Goal: Task Accomplishment & Management: Complete application form

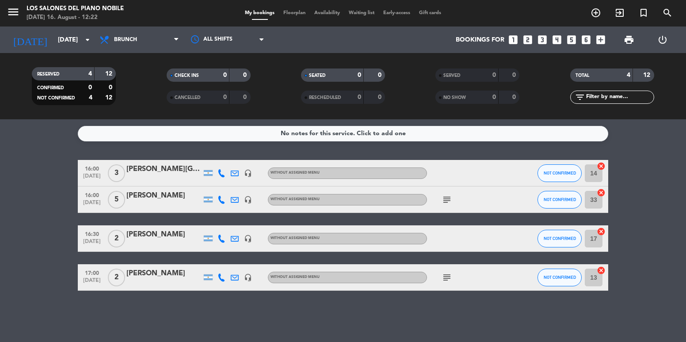
click at [547, 40] on icon "looks_3" at bounding box center [542, 39] width 11 height 11
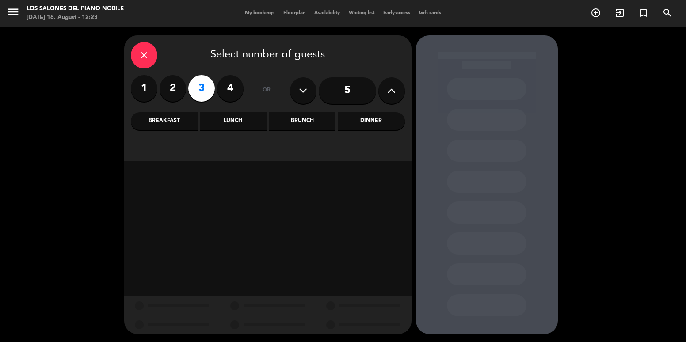
click at [307, 127] on div "Brunch" at bounding box center [302, 121] width 67 height 18
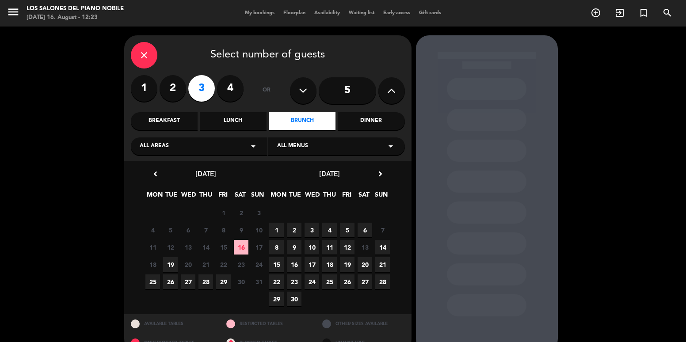
click at [361, 268] on span "20" at bounding box center [365, 264] width 15 height 15
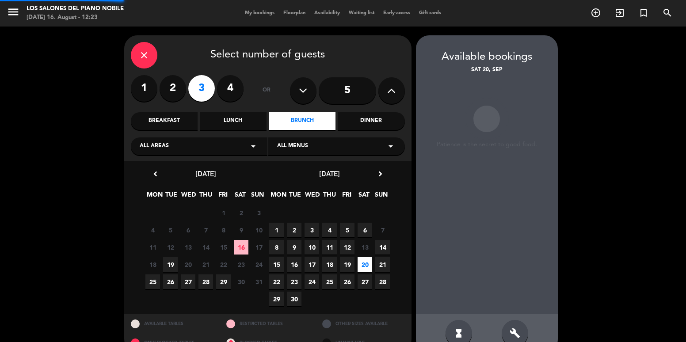
scroll to position [19, 0]
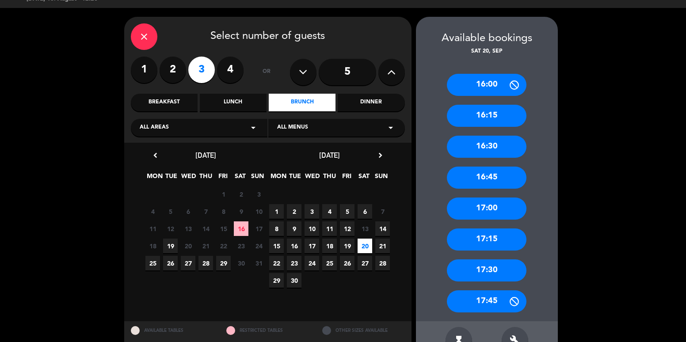
click at [145, 37] on icon "close" at bounding box center [144, 36] width 11 height 11
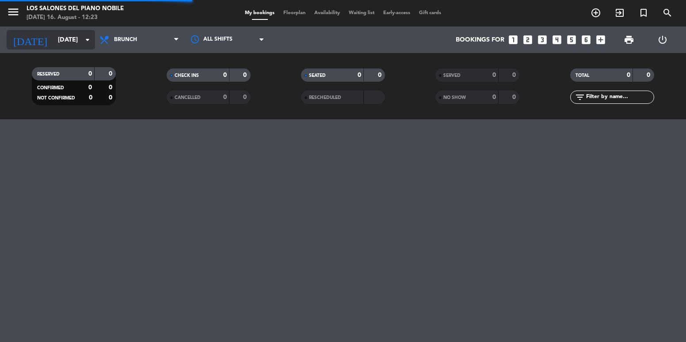
click at [62, 38] on input "[DATE]" at bounding box center [95, 40] width 84 height 16
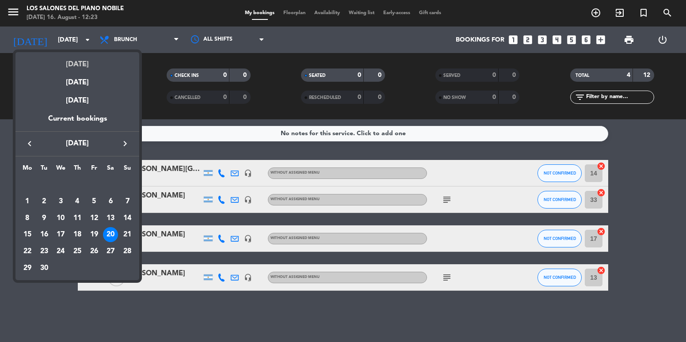
click at [84, 63] on div "[DATE]" at bounding box center [77, 61] width 124 height 18
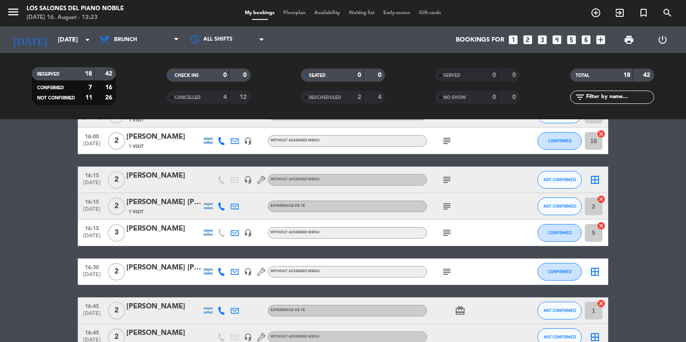
scroll to position [88, 0]
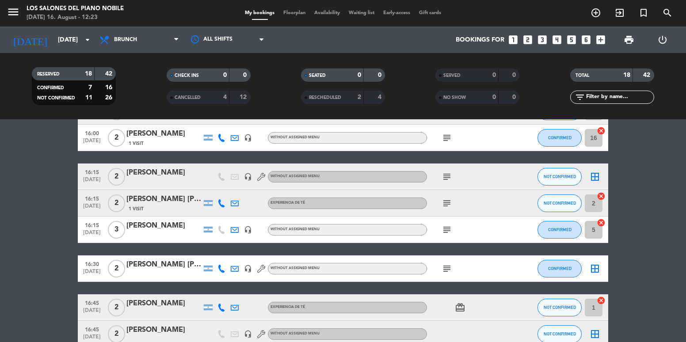
click at [160, 234] on div at bounding box center [163, 235] width 75 height 7
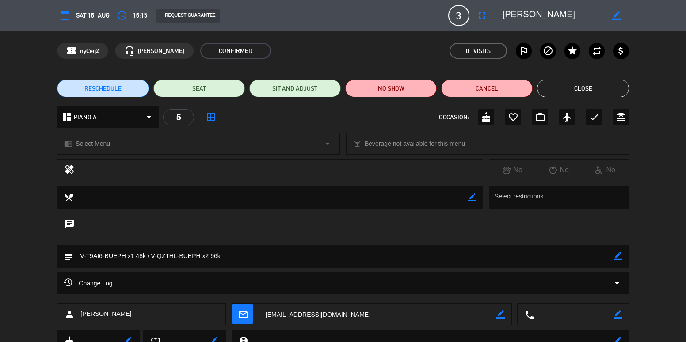
click at [578, 89] on button "Close" at bounding box center [583, 89] width 92 height 18
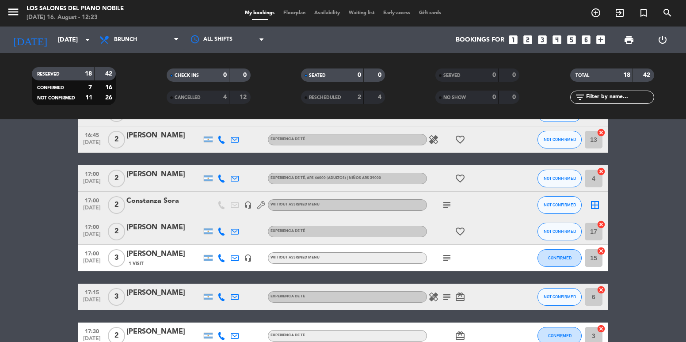
scroll to position [398, 0]
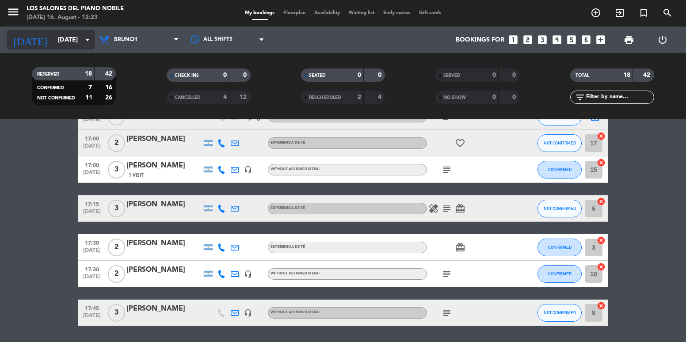
click at [60, 32] on input "[DATE]" at bounding box center [95, 40] width 84 height 16
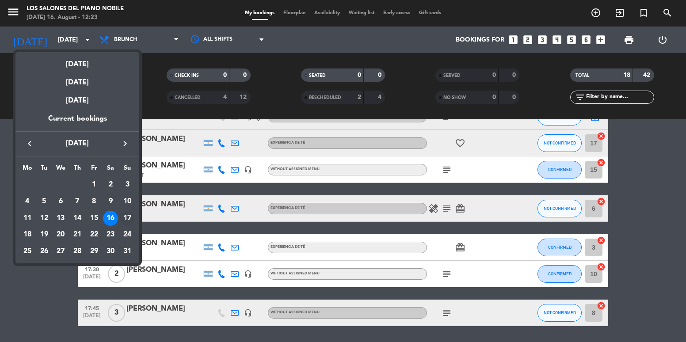
click at [127, 220] on div "17" at bounding box center [127, 218] width 15 height 15
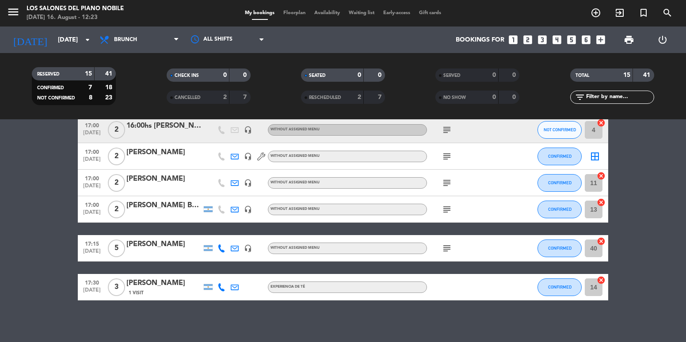
scroll to position [322, 0]
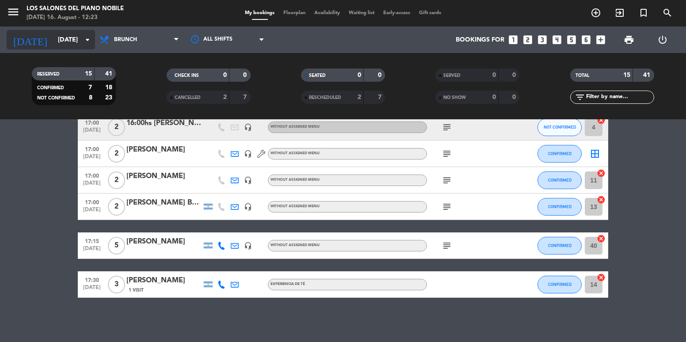
click at [53, 45] on input "[DATE]" at bounding box center [95, 40] width 84 height 16
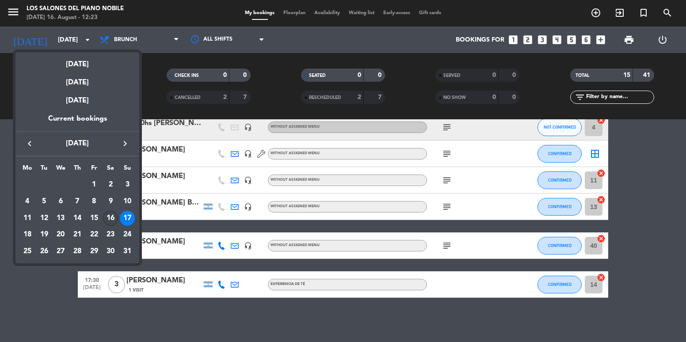
click at [114, 216] on div "16" at bounding box center [110, 218] width 15 height 15
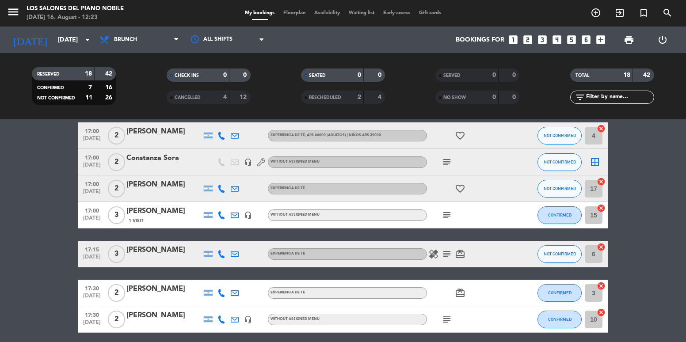
scroll to position [338, 0]
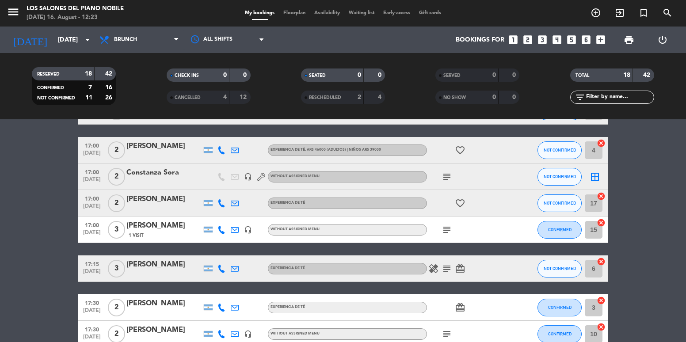
click at [165, 226] on div "[PERSON_NAME]" at bounding box center [163, 225] width 75 height 11
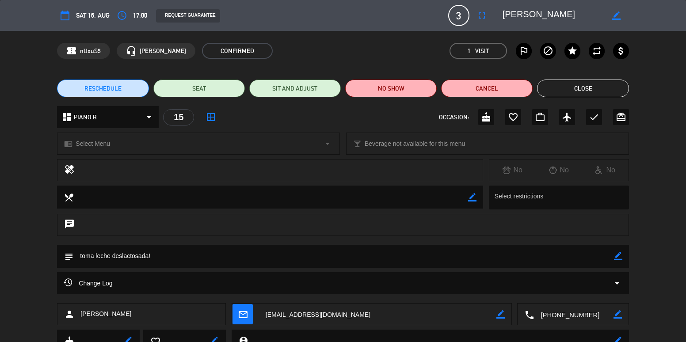
click at [584, 83] on button "Close" at bounding box center [583, 89] width 92 height 18
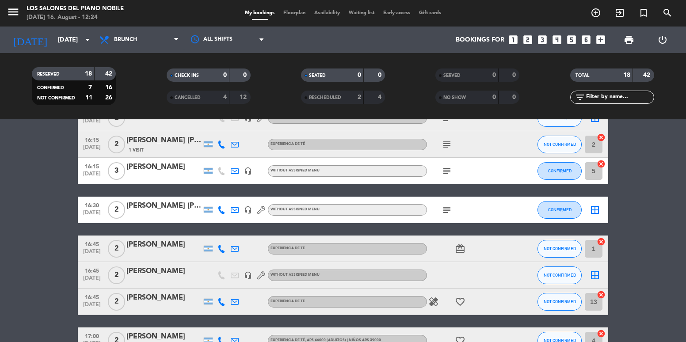
scroll to position [117, 0]
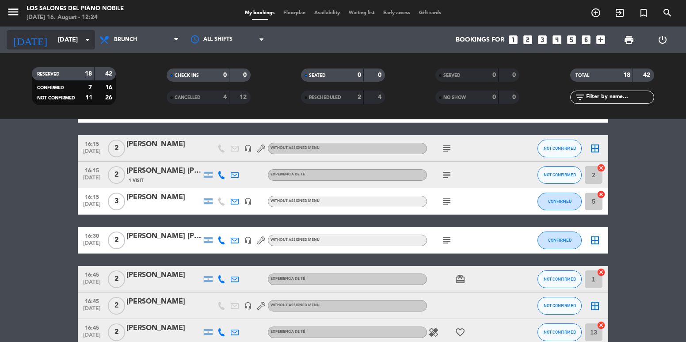
click at [24, 33] on icon "[DATE]" at bounding box center [30, 39] width 47 height 19
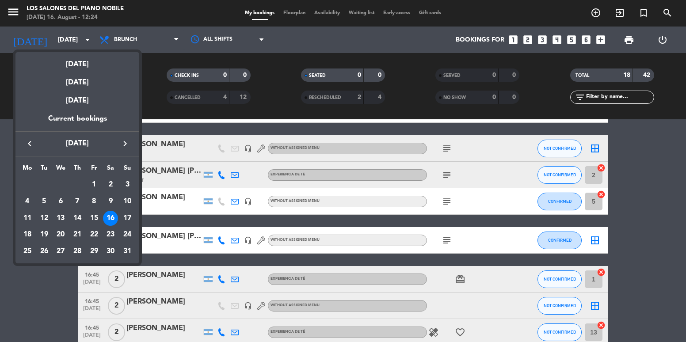
click at [15, 13] on div at bounding box center [343, 171] width 686 height 342
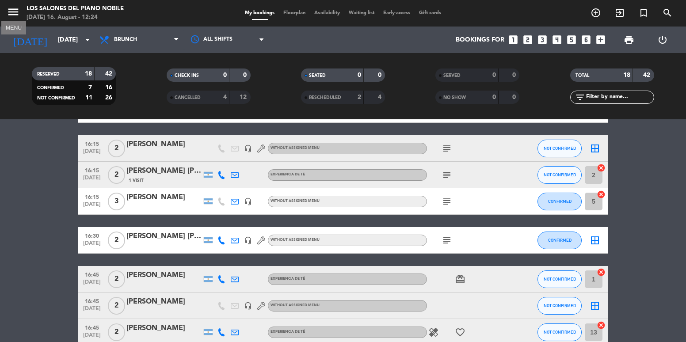
click at [15, 13] on icon "menu" at bounding box center [13, 11] width 13 height 13
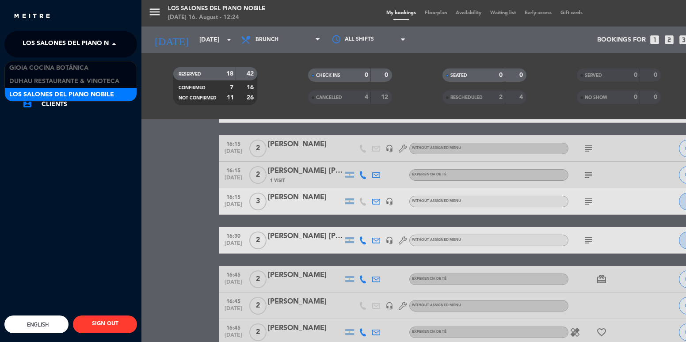
click at [83, 38] on span "Los Salones del Piano Nobile" at bounding box center [75, 44] width 105 height 19
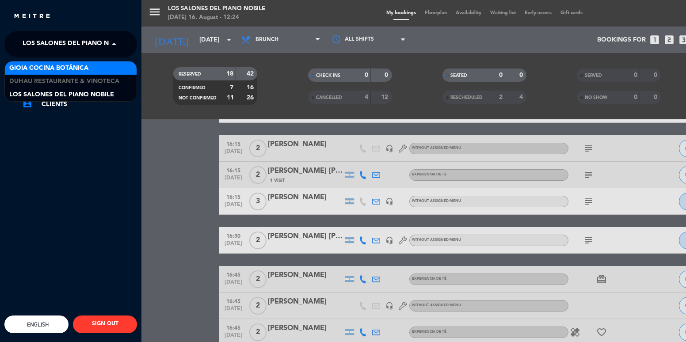
click at [79, 67] on span "Gioia Cocina Botánica" at bounding box center [48, 68] width 79 height 10
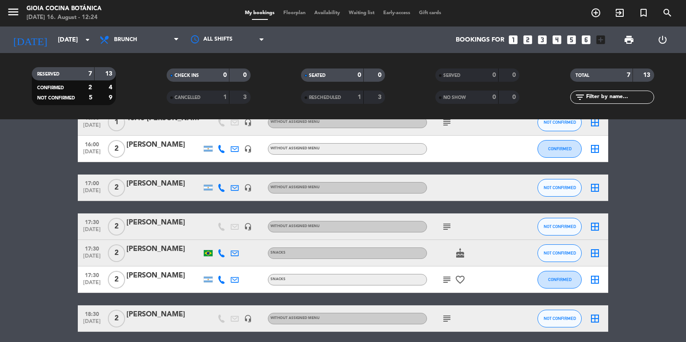
scroll to position [0, 0]
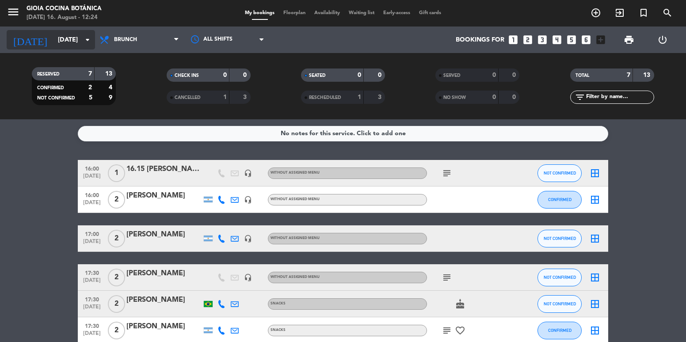
click at [53, 42] on input "[DATE]" at bounding box center [95, 40] width 84 height 16
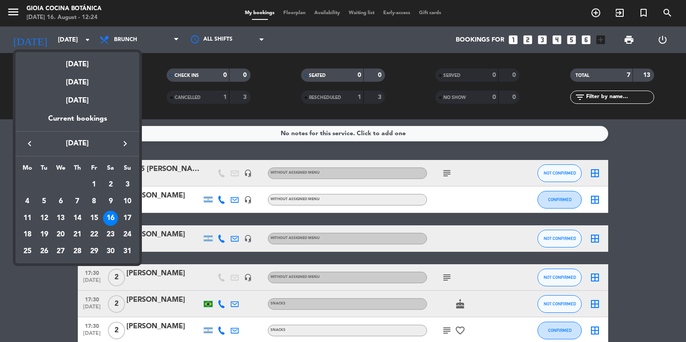
click at [121, 219] on div "17" at bounding box center [127, 218] width 15 height 15
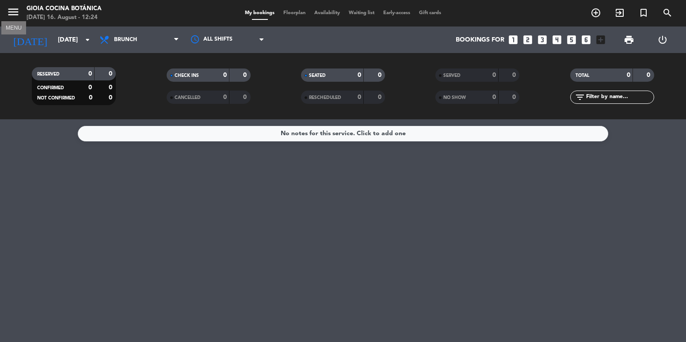
click at [19, 12] on icon "menu" at bounding box center [13, 11] width 13 height 13
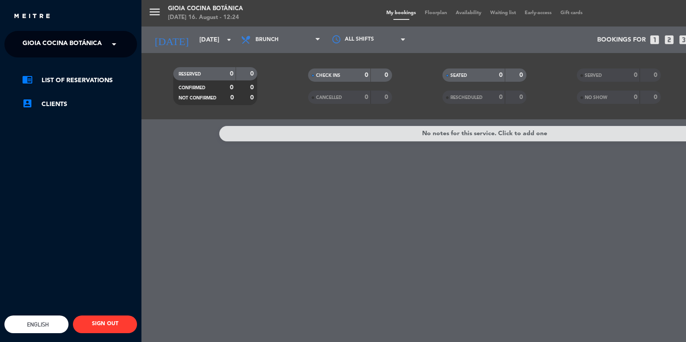
click at [69, 53] on span "Gioia Cocina Botánica" at bounding box center [62, 44] width 79 height 19
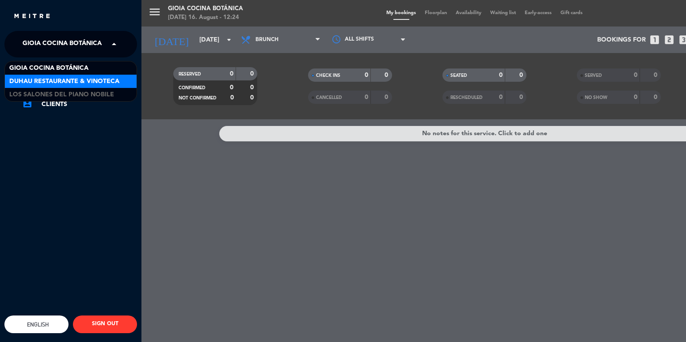
click at [74, 82] on span "Duhau Restaurante & Vinoteca" at bounding box center [64, 81] width 110 height 10
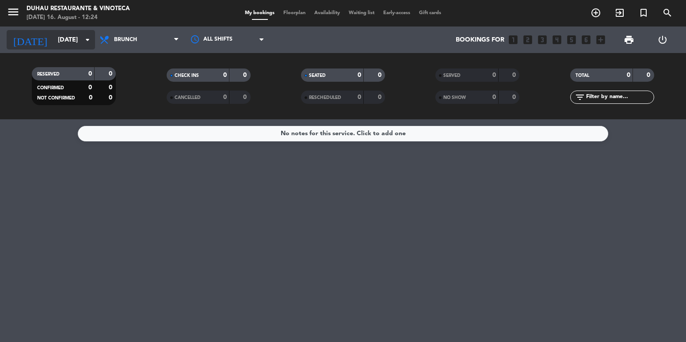
click at [53, 39] on input "[DATE]" at bounding box center [95, 40] width 84 height 16
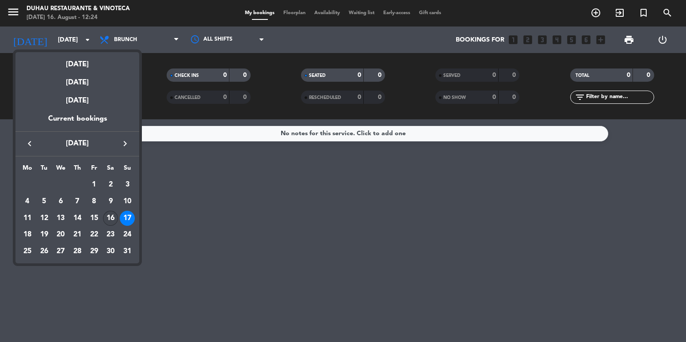
click at [114, 216] on div "16" at bounding box center [110, 218] width 15 height 15
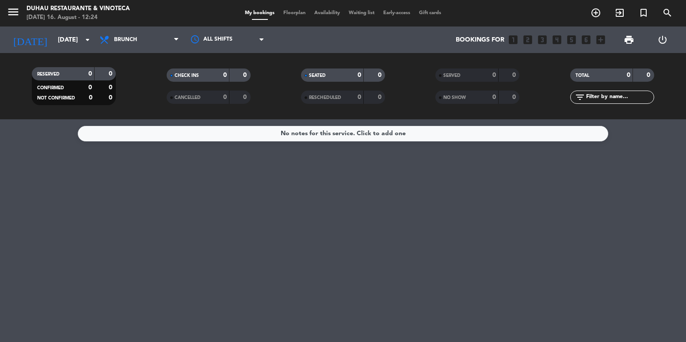
type input "[DATE]"
click at [8, 16] on icon "menu" at bounding box center [13, 11] width 13 height 13
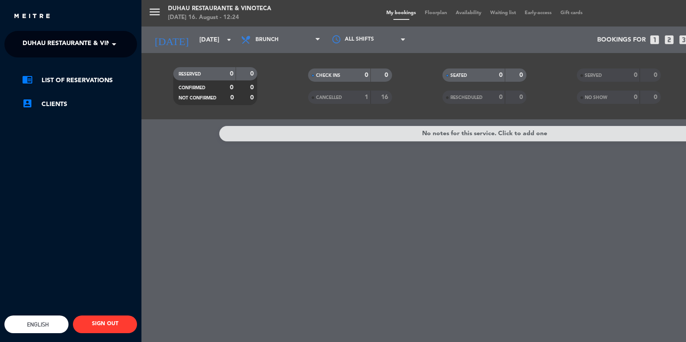
click at [75, 61] on div "chrome_reader_mode List of Reservations account_box Clients" at bounding box center [71, 96] width 146 height 79
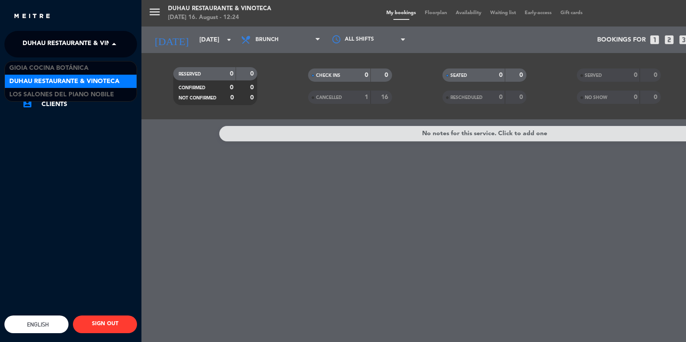
click at [74, 42] on span "Duhau Restaurante & Vinoteca" at bounding box center [78, 44] width 110 height 19
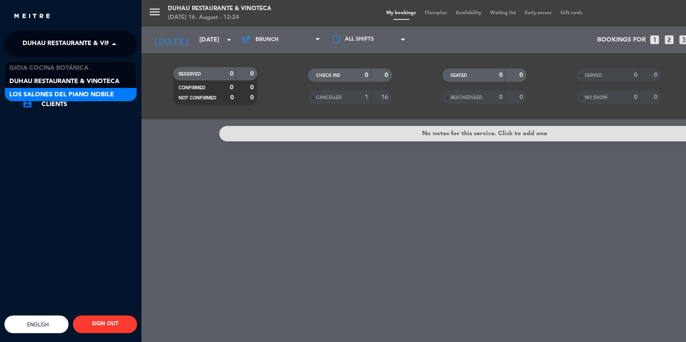
click at [84, 96] on span "Los Salones del Piano Nobile" at bounding box center [61, 95] width 105 height 10
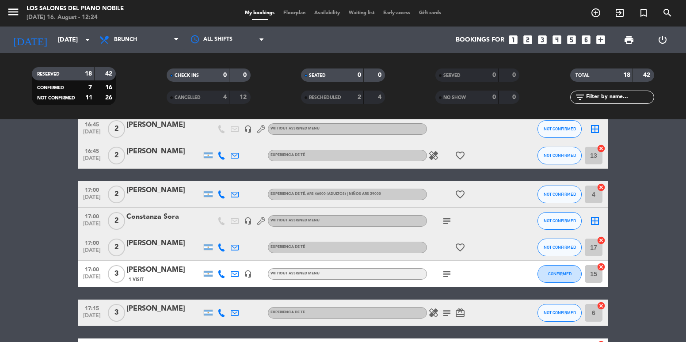
scroll to position [161, 0]
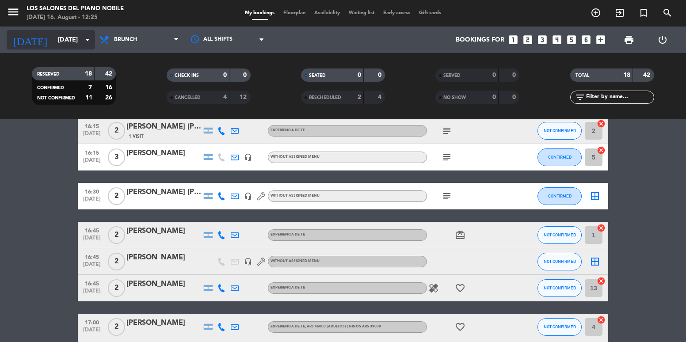
click at [68, 38] on input "[DATE]" at bounding box center [95, 40] width 84 height 16
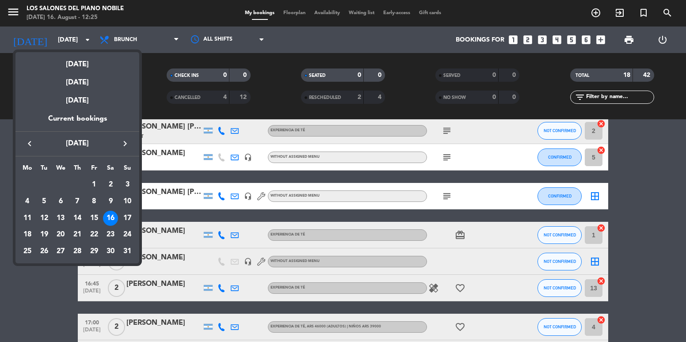
click at [7, 16] on div at bounding box center [343, 171] width 686 height 342
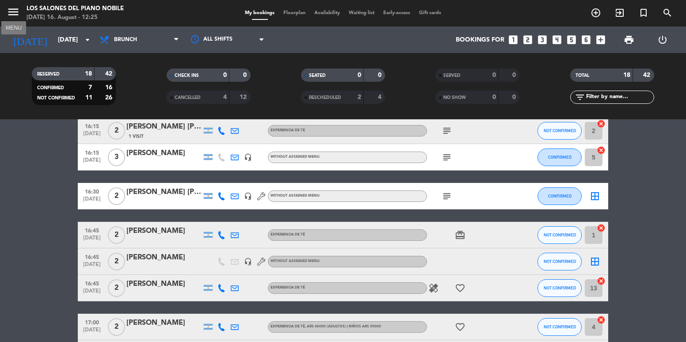
click at [12, 13] on icon "menu" at bounding box center [13, 11] width 13 height 13
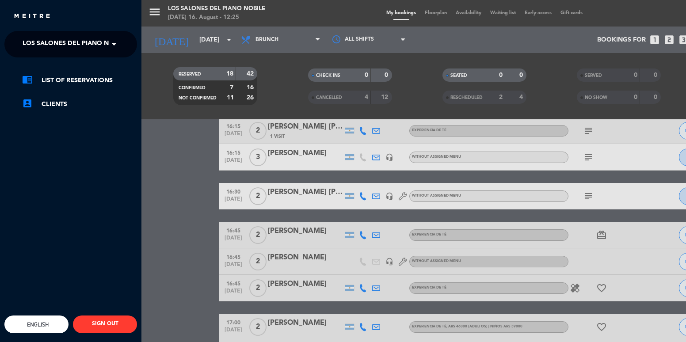
click at [73, 42] on span "Los Salones del Piano Nobile" at bounding box center [75, 44] width 105 height 19
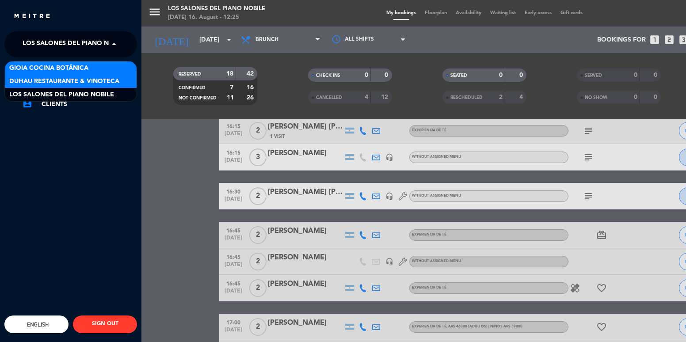
click at [67, 74] on div "[PERSON_NAME] Cocina Botánica Duhau Restaurante & Vinoteca Los Salones del Pian…" at bounding box center [71, 81] width 132 height 40
click at [65, 85] on span "Duhau Restaurante & Vinoteca" at bounding box center [64, 81] width 110 height 10
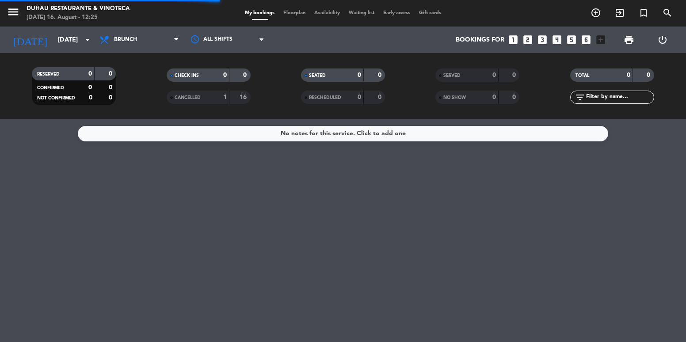
scroll to position [0, 0]
click at [52, 31] on div "[DATE] [DATE] arrow_drop_down" at bounding box center [51, 39] width 88 height 19
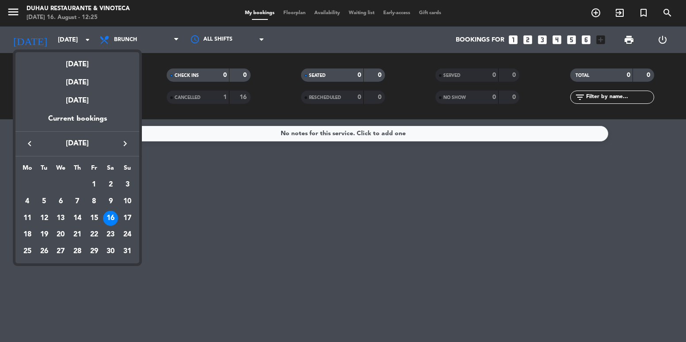
click at [12, 13] on div at bounding box center [343, 171] width 686 height 342
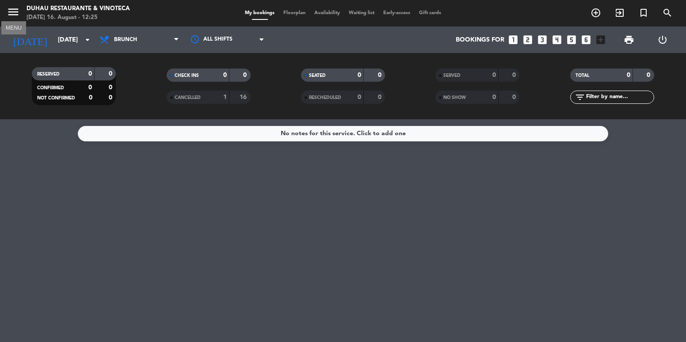
click at [17, 11] on icon "menu" at bounding box center [13, 11] width 13 height 13
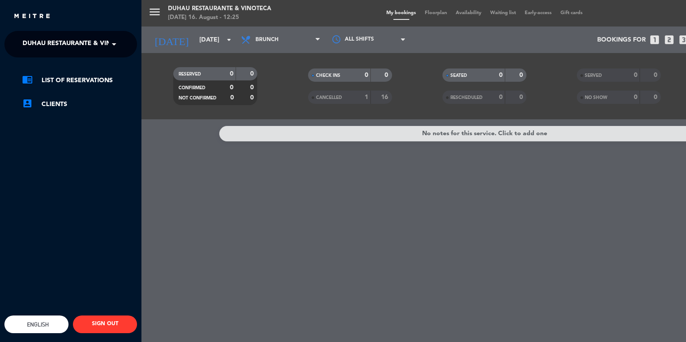
click at [89, 39] on span "Duhau Restaurante & Vinoteca" at bounding box center [78, 44] width 110 height 19
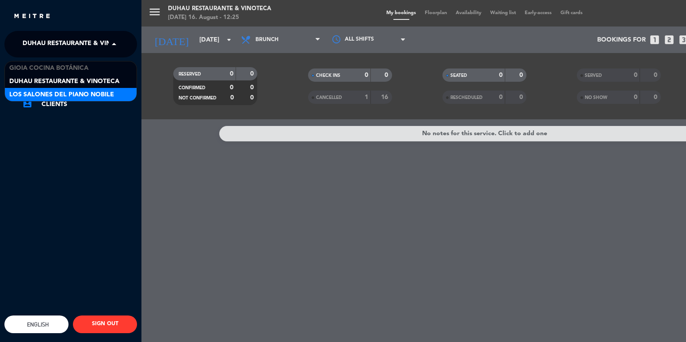
click at [84, 94] on span "Los Salones del Piano Nobile" at bounding box center [61, 95] width 105 height 10
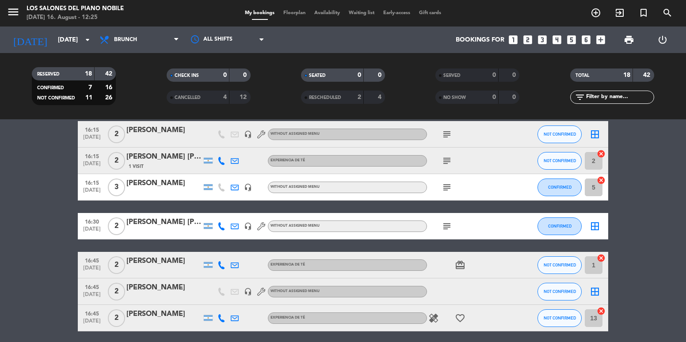
scroll to position [133, 0]
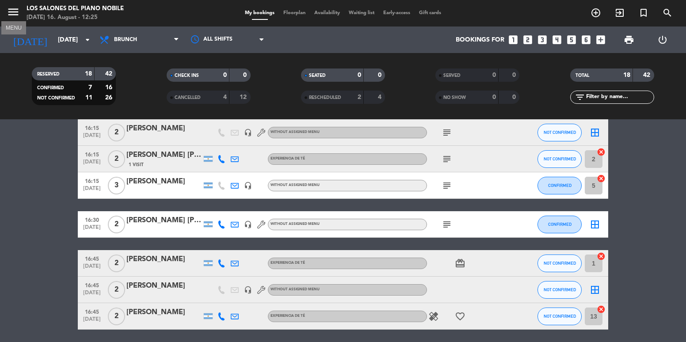
click at [15, 10] on icon "menu" at bounding box center [13, 11] width 13 height 13
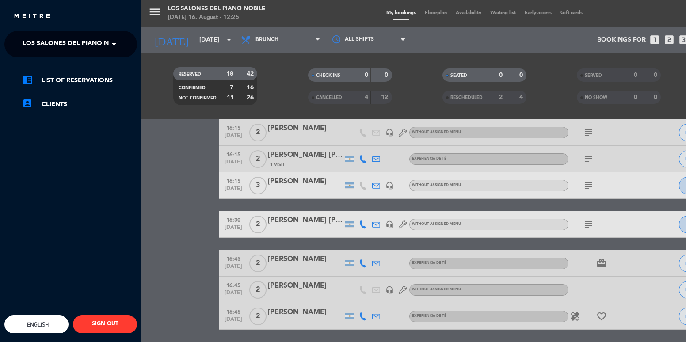
click at [73, 57] on div "× Los Salones del Piano [PERSON_NAME] × chrome_reader_mode List of Reservations…" at bounding box center [70, 202] width 133 height 342
click at [72, 54] on ng-select "× Los Salones del Piano [PERSON_NAME] ×" at bounding box center [70, 44] width 133 height 27
click at [83, 39] on span "Los Salones del Piano Nobile" at bounding box center [75, 44] width 105 height 19
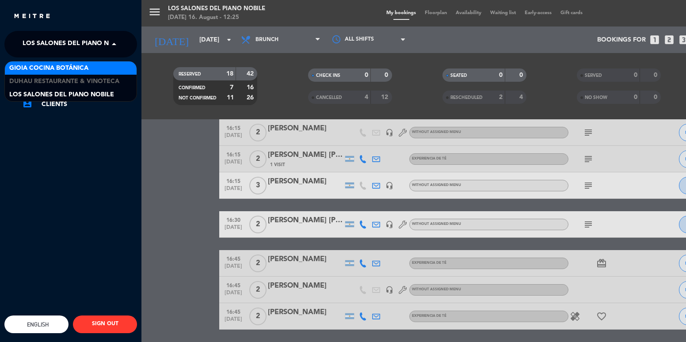
click at [76, 62] on div "Gioia Cocina Botánica" at bounding box center [71, 67] width 132 height 13
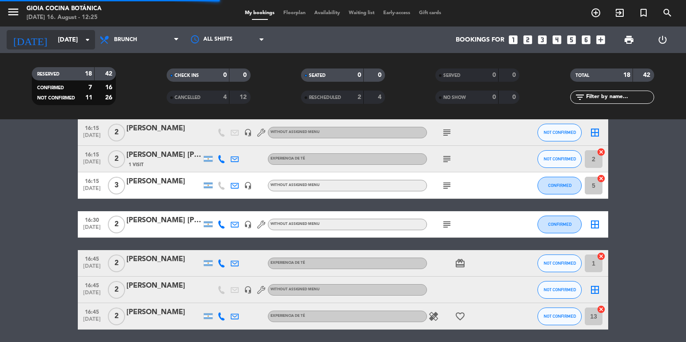
scroll to position [85, 0]
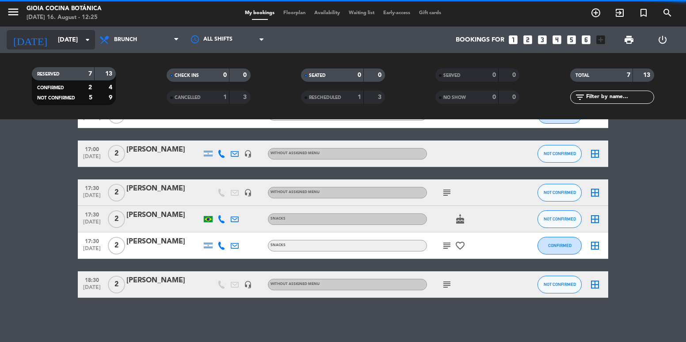
click at [75, 38] on input "[DATE]" at bounding box center [95, 40] width 84 height 16
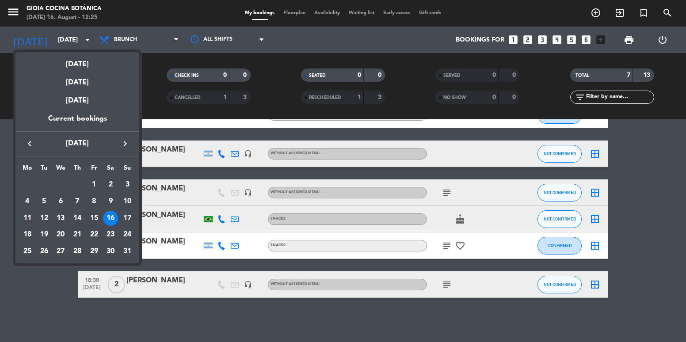
click at [153, 107] on div at bounding box center [343, 171] width 686 height 342
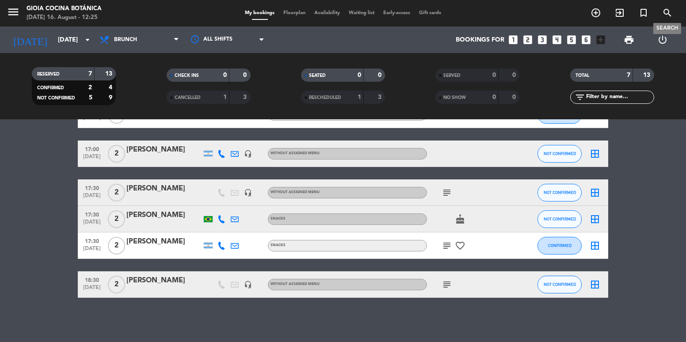
click at [669, 14] on icon "search" at bounding box center [667, 13] width 11 height 11
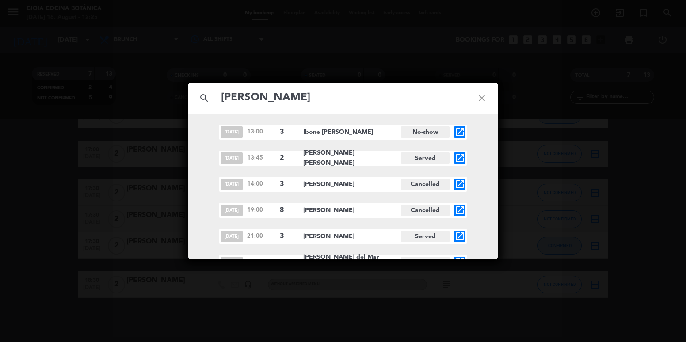
type input "[PERSON_NAME]"
click at [495, 85] on icon "close" at bounding box center [482, 98] width 32 height 32
click at [490, 90] on icon "close" at bounding box center [482, 98] width 32 height 32
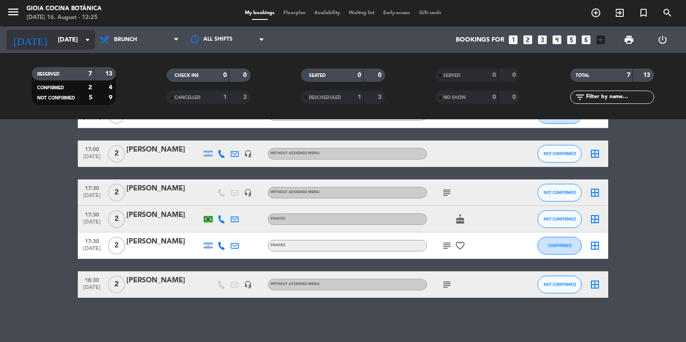
click at [71, 38] on input "[DATE]" at bounding box center [95, 40] width 84 height 16
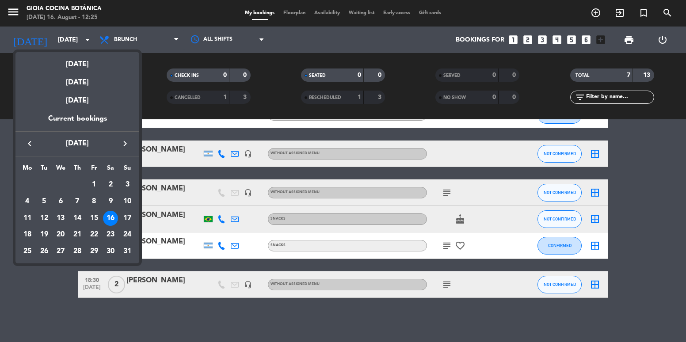
click at [11, 11] on div at bounding box center [343, 171] width 686 height 342
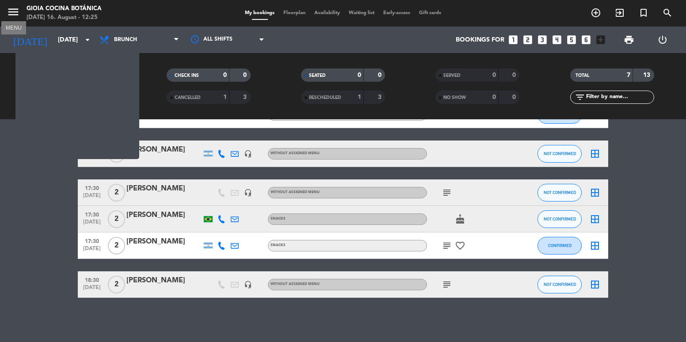
click at [18, 9] on icon "menu" at bounding box center [13, 11] width 13 height 13
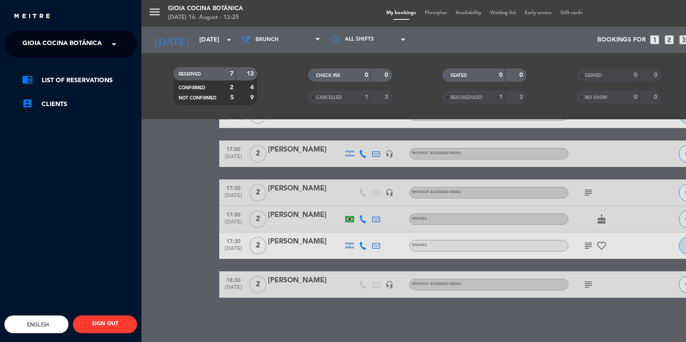
click at [72, 45] on span "Gioia Cocina Botánica" at bounding box center [62, 44] width 79 height 19
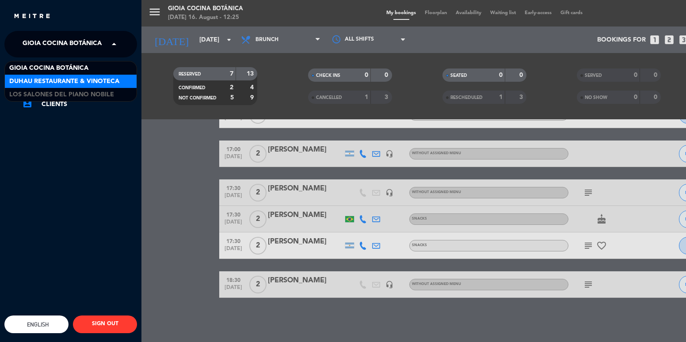
click at [95, 81] on span "Duhau Restaurante & Vinoteca" at bounding box center [64, 81] width 110 height 10
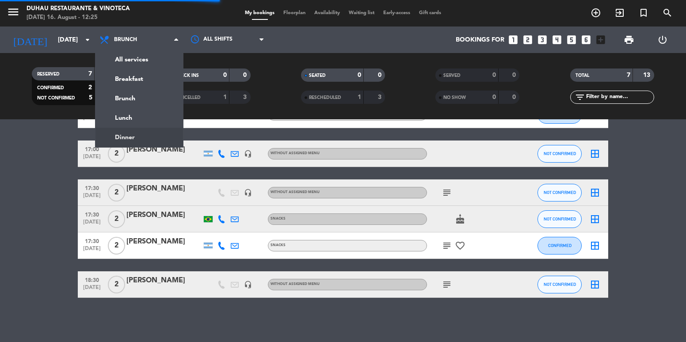
scroll to position [0, 0]
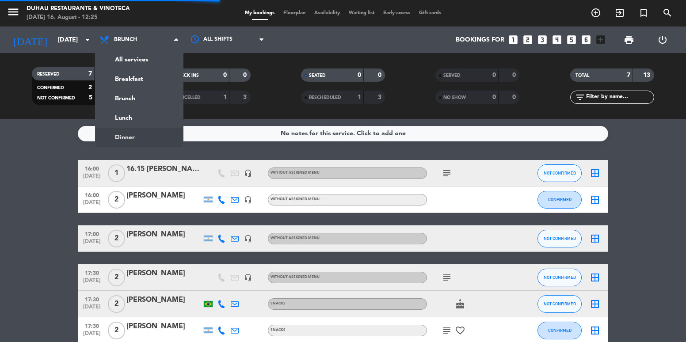
click at [150, 142] on div "No notes for this service. Click to add one 16:00 [DATE] 1 16.15 [PERSON_NAME] …" at bounding box center [343, 230] width 686 height 223
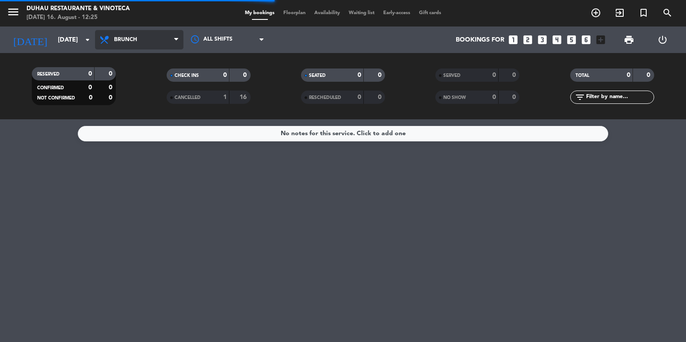
click at [134, 38] on span "Brunch" at bounding box center [125, 40] width 23 height 6
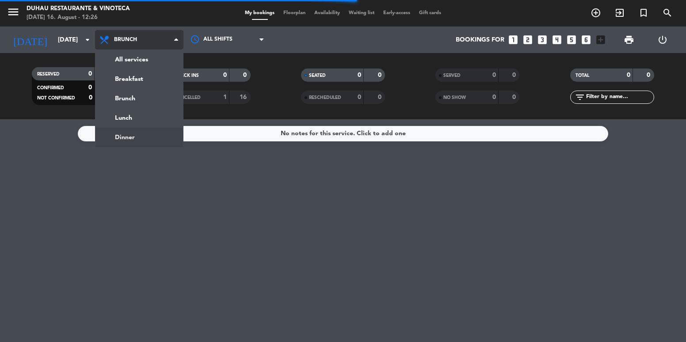
click at [122, 140] on ng-component "menu Duhau Restaurante & Vinoteca [DATE] 16. August - 12:26 My bookings Floorpl…" at bounding box center [343, 171] width 686 height 342
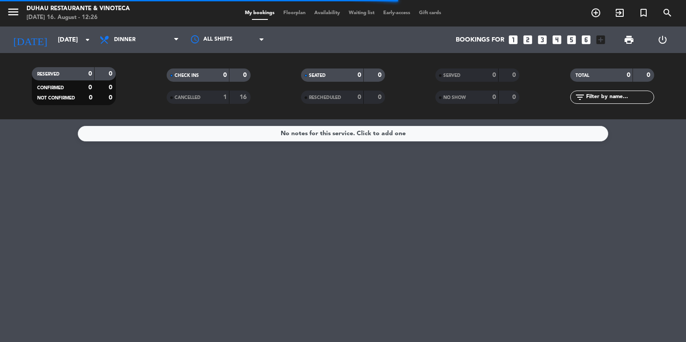
click at [84, 105] on div "CONFIRMED 0 0 NOT CONFIRMED 0 0" at bounding box center [74, 89] width 84 height 31
click at [75, 45] on input "[DATE]" at bounding box center [95, 40] width 84 height 16
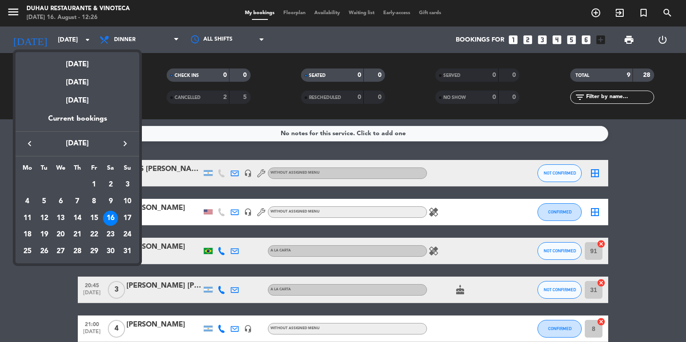
click at [574, 174] on div at bounding box center [343, 171] width 686 height 342
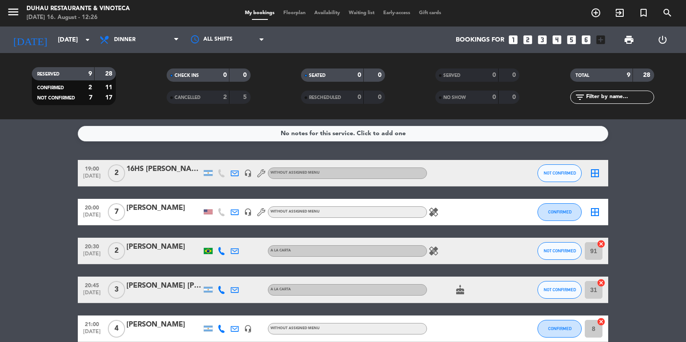
click at [170, 177] on div at bounding box center [163, 179] width 75 height 7
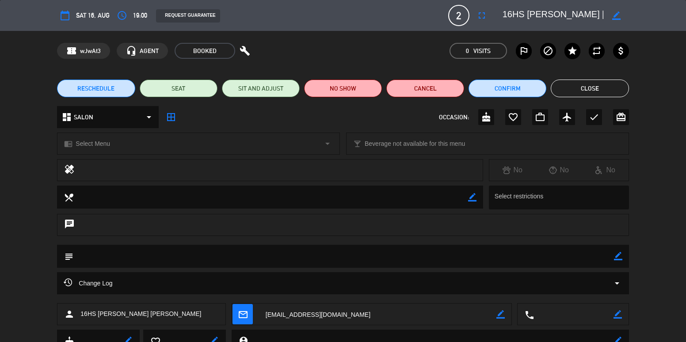
click at [600, 87] on button "Close" at bounding box center [590, 89] width 78 height 18
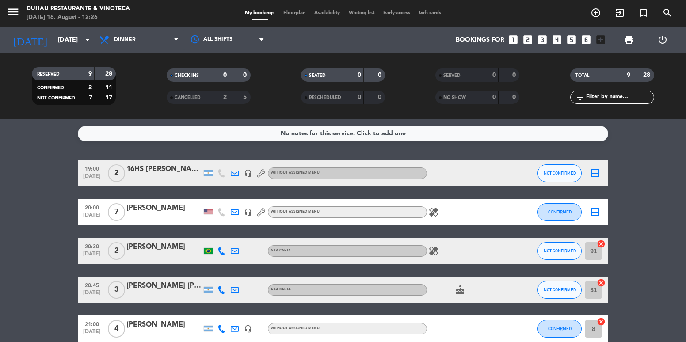
drag, startPoint x: 42, startPoint y: 154, endPoint x: 635, endPoint y: 183, distance: 593.9
click at [635, 183] on div "No notes for this service. Click to add one 19:00 [DATE] 2 16HS [PERSON_NAME] […" at bounding box center [343, 230] width 686 height 223
click at [635, 183] on bookings-row "19:00 [DATE] 2 16HS [PERSON_NAME] [PERSON_NAME] headset_mic Without assigned me…" at bounding box center [343, 322] width 686 height 325
drag, startPoint x: 130, startPoint y: 169, endPoint x: 137, endPoint y: 169, distance: 8.0
click at [137, 169] on div "16HS [PERSON_NAME] [PERSON_NAME]" at bounding box center [163, 169] width 75 height 11
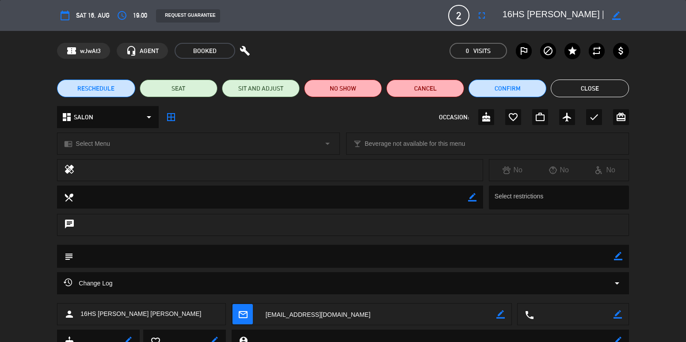
click at [591, 82] on button "Close" at bounding box center [590, 89] width 78 height 18
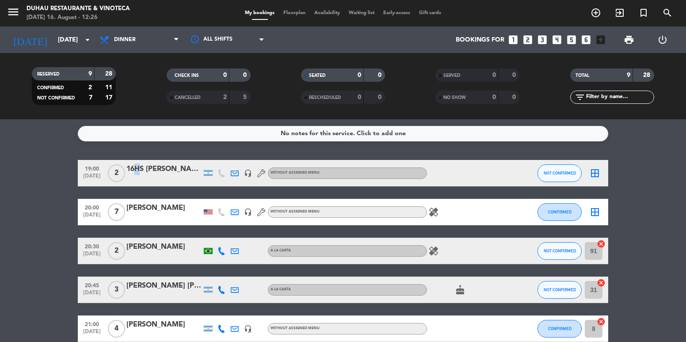
drag, startPoint x: 129, startPoint y: 165, endPoint x: 133, endPoint y: 173, distance: 9.1
click at [133, 173] on div "16HS [PERSON_NAME] [PERSON_NAME]" at bounding box center [163, 169] width 75 height 11
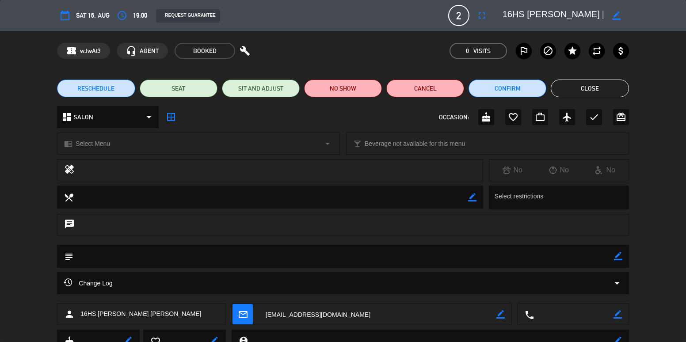
click at [592, 87] on button "Close" at bounding box center [590, 89] width 78 height 18
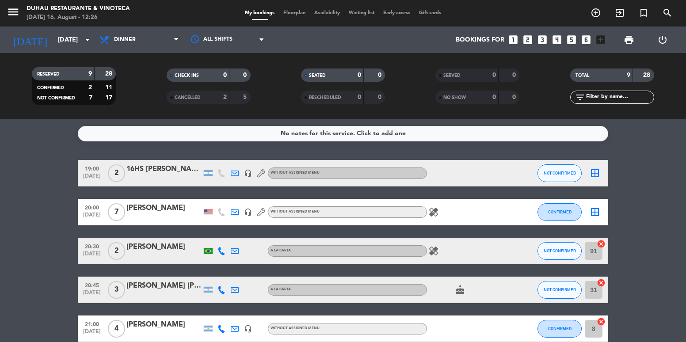
click at [159, 172] on div "16HS [PERSON_NAME] [PERSON_NAME]" at bounding box center [163, 169] width 75 height 11
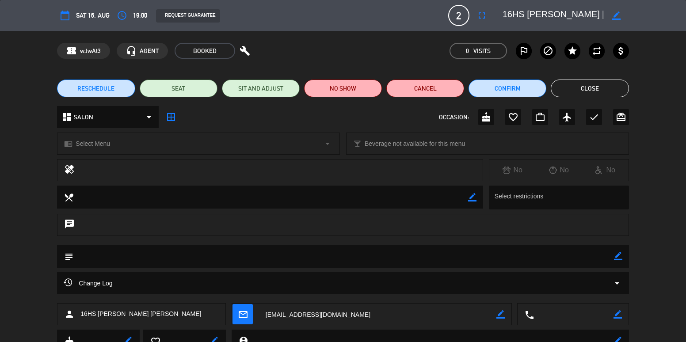
click at [617, 19] on icon "border_color" at bounding box center [616, 15] width 8 height 8
click at [509, 12] on textarea at bounding box center [553, 16] width 101 height 16
type textarea "16:30HS [PERSON_NAME] [PERSON_NAME]"
click at [614, 17] on icon at bounding box center [616, 15] width 8 height 8
click at [577, 76] on div "RESCHEDULE SEAT SIT AND ADJUST NO SHOW Cancel Confirm Close" at bounding box center [343, 88] width 686 height 35
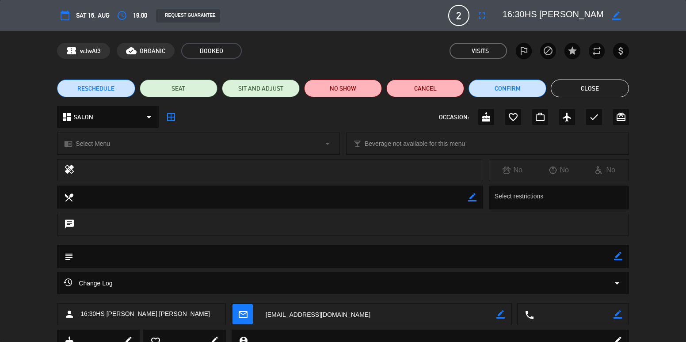
click at [578, 86] on button "Close" at bounding box center [590, 89] width 78 height 18
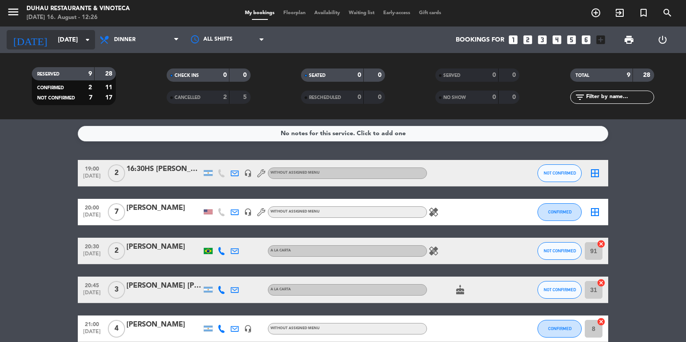
click at [62, 34] on input "[DATE]" at bounding box center [95, 40] width 84 height 16
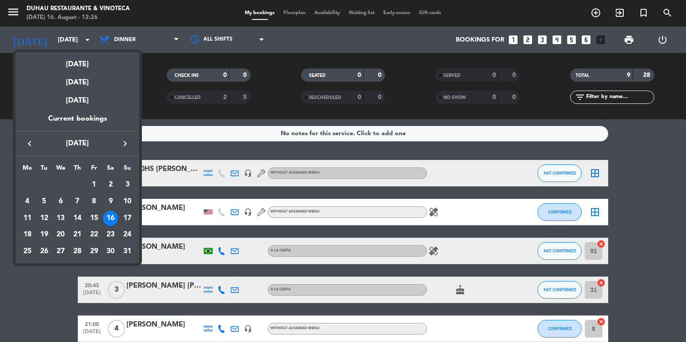
click at [156, 169] on div at bounding box center [343, 171] width 686 height 342
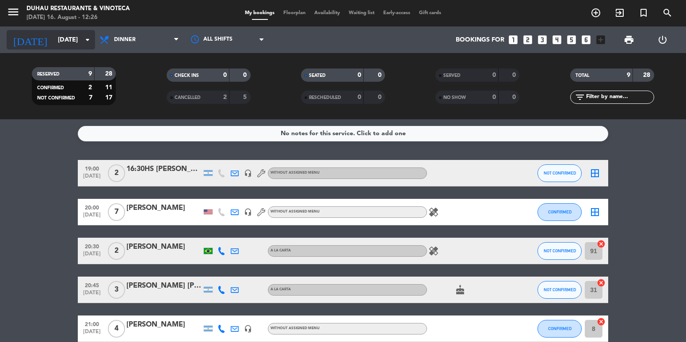
click at [62, 42] on input "[DATE]" at bounding box center [95, 40] width 84 height 16
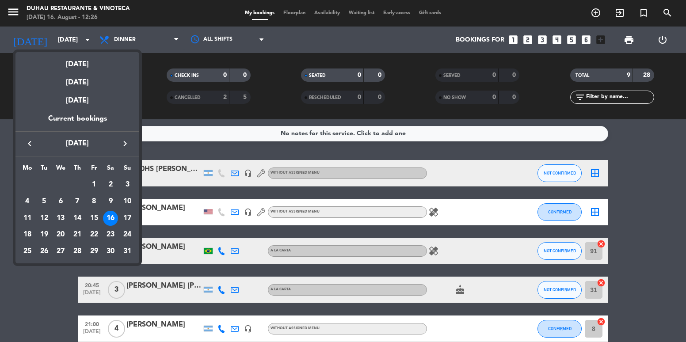
click at [638, 161] on div at bounding box center [343, 171] width 686 height 342
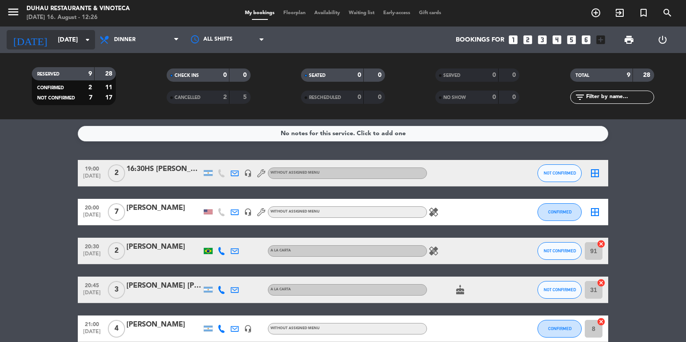
click at [67, 36] on input "[DATE]" at bounding box center [95, 40] width 84 height 16
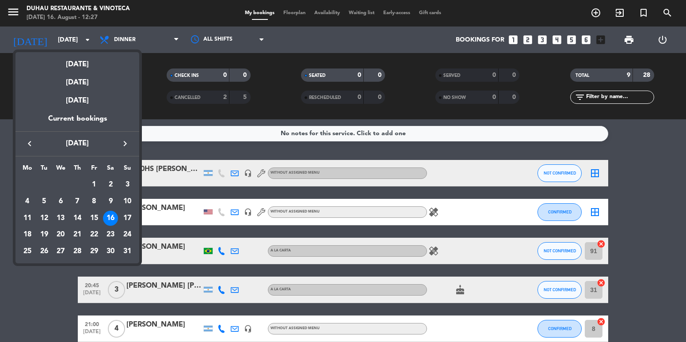
click at [60, 33] on div at bounding box center [343, 171] width 686 height 342
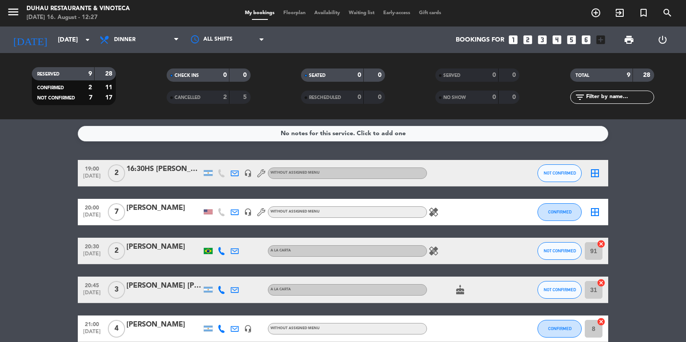
click at [11, 8] on icon "menu" at bounding box center [13, 11] width 13 height 13
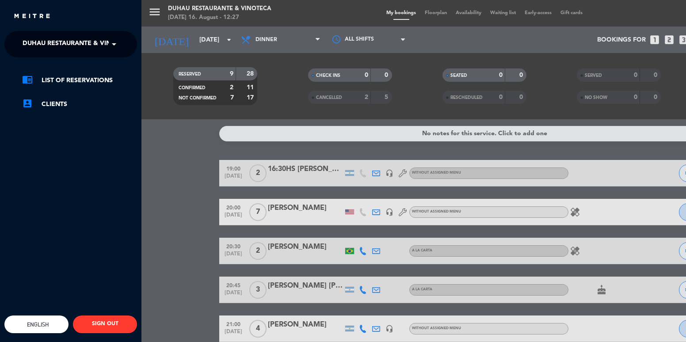
click at [76, 34] on ng-select "× Duhau Restaurante & Vinoteca ×" at bounding box center [70, 44] width 133 height 27
click at [77, 39] on span "Duhau Restaurante & Vinoteca" at bounding box center [78, 44] width 110 height 19
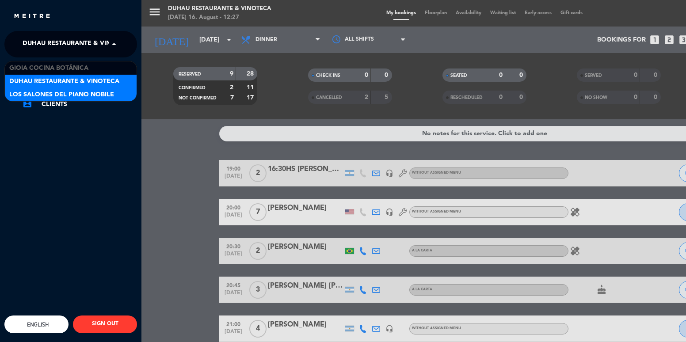
click at [76, 89] on div "Los Salones del Piano Nobile" at bounding box center [71, 94] width 132 height 13
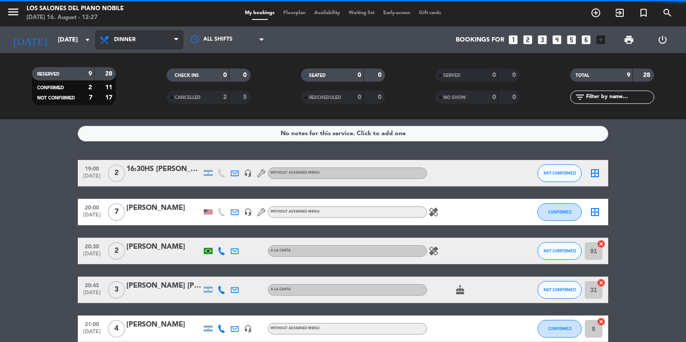
click at [127, 35] on span "Dinner" at bounding box center [139, 39] width 88 height 19
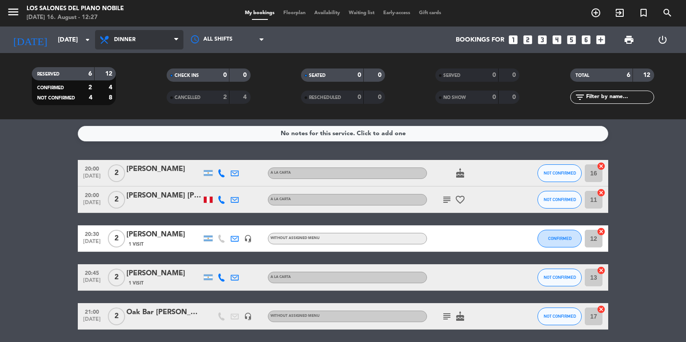
click at [143, 38] on span "Dinner" at bounding box center [139, 39] width 88 height 19
click at [140, 90] on div "menu Los Salones del Piano [PERSON_NAME] [DATE] 16. August - 12:27 My bookings …" at bounding box center [343, 59] width 686 height 119
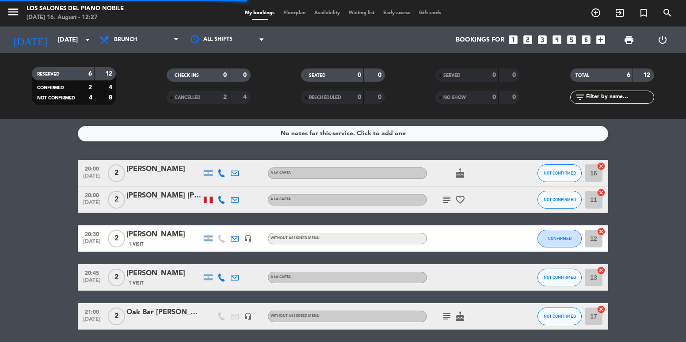
click at [76, 50] on div "[DATE] [DATE] arrow_drop_down" at bounding box center [51, 40] width 88 height 27
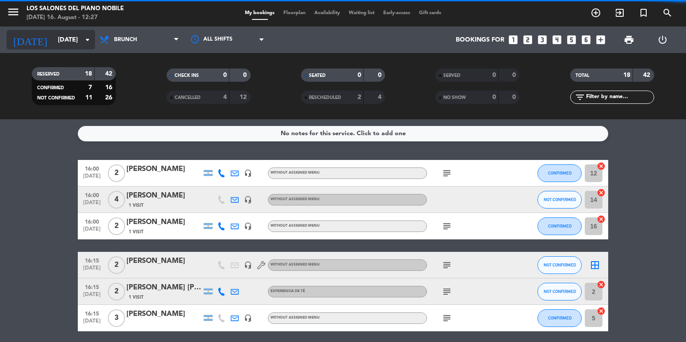
click at [73, 46] on input "[DATE]" at bounding box center [95, 40] width 84 height 16
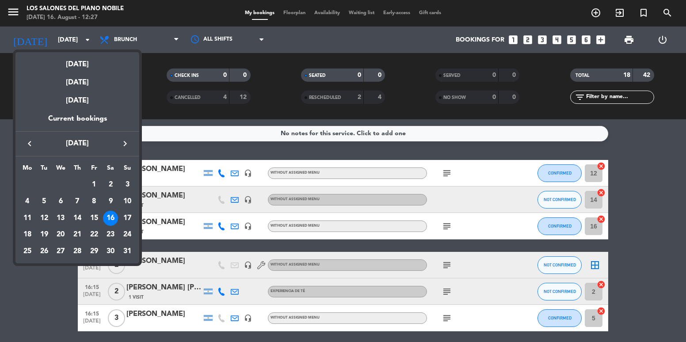
click at [19, 309] on div at bounding box center [343, 171] width 686 height 342
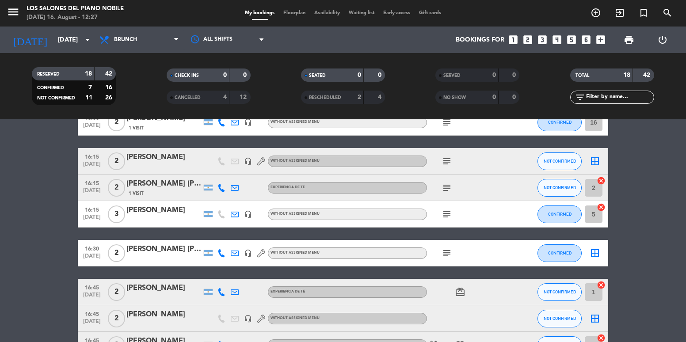
scroll to position [88, 0]
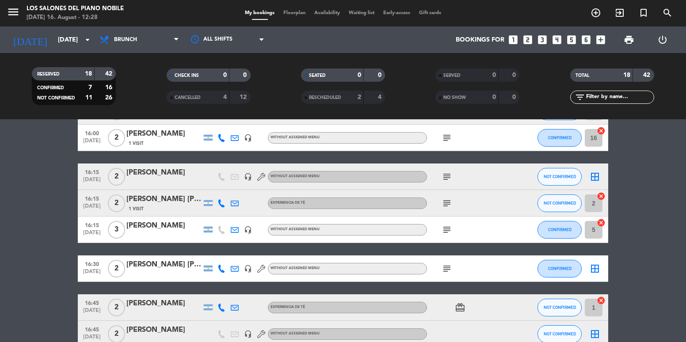
click at [542, 38] on icon "looks_3" at bounding box center [542, 39] width 11 height 11
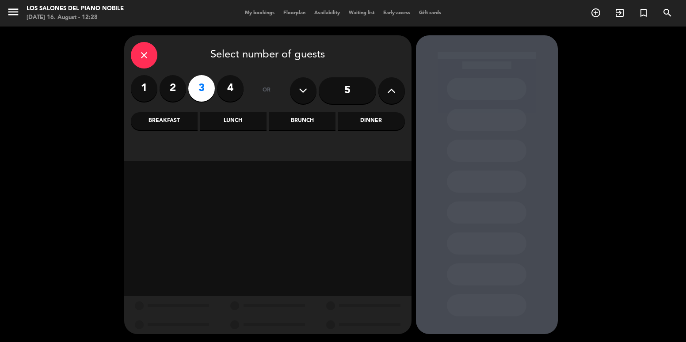
click at [306, 126] on div "Brunch" at bounding box center [302, 121] width 67 height 18
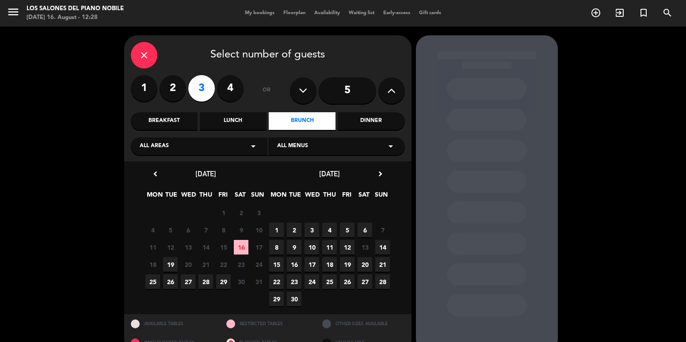
click at [362, 264] on span "20" at bounding box center [365, 264] width 15 height 15
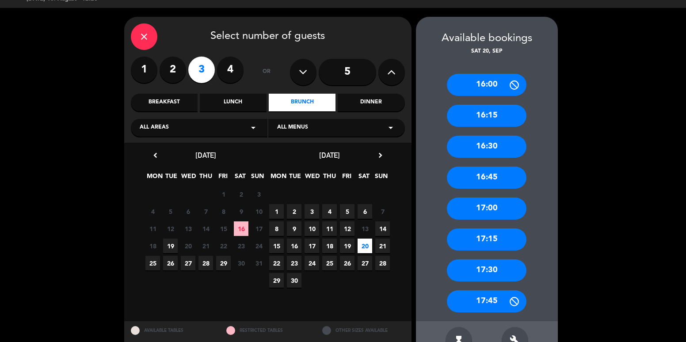
click at [498, 147] on div "16:30" at bounding box center [487, 147] width 80 height 22
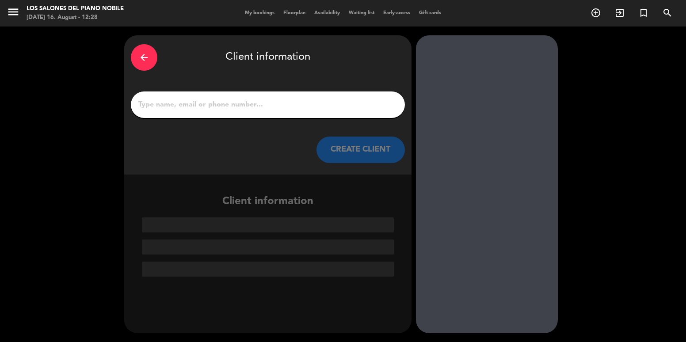
click at [312, 101] on input "1" at bounding box center [267, 105] width 261 height 12
paste input "[PERSON_NAME]"
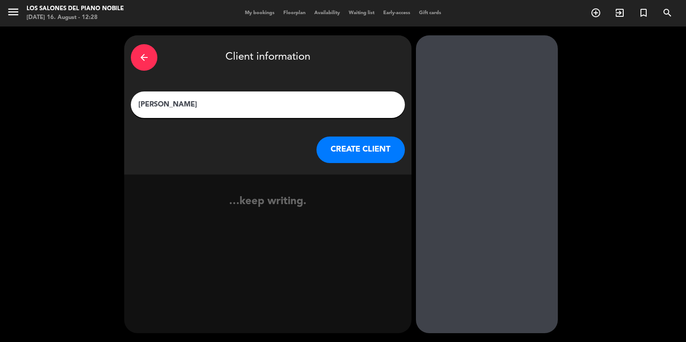
type input "[PERSON_NAME]"
click at [381, 152] on button "CREATE CLIENT" at bounding box center [361, 150] width 88 height 27
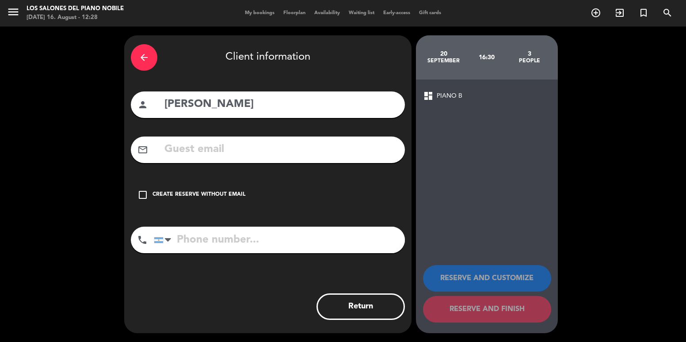
click at [309, 138] on div "mail_outline" at bounding box center [268, 150] width 274 height 27
click at [305, 154] on input "text" at bounding box center [281, 150] width 235 height 18
paste input "[EMAIL_ADDRESS][DOMAIN_NAME]"
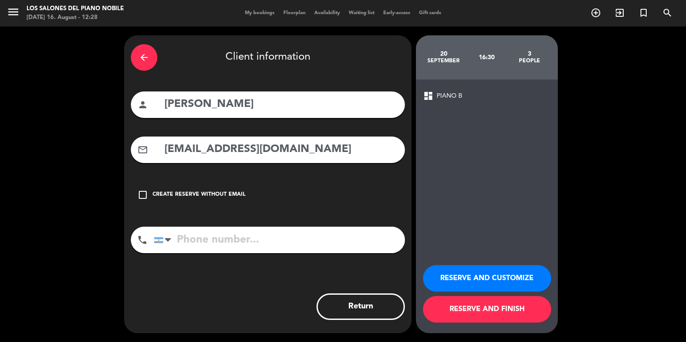
type input "[EMAIL_ADDRESS][DOMAIN_NAME]"
click at [511, 274] on button "RESERVE AND CUSTOMIZE" at bounding box center [487, 278] width 128 height 27
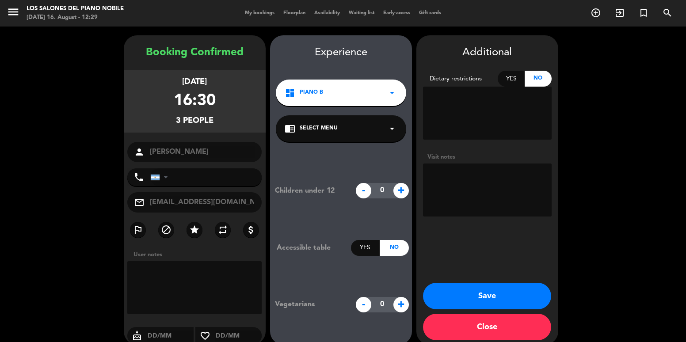
scroll to position [11, 0]
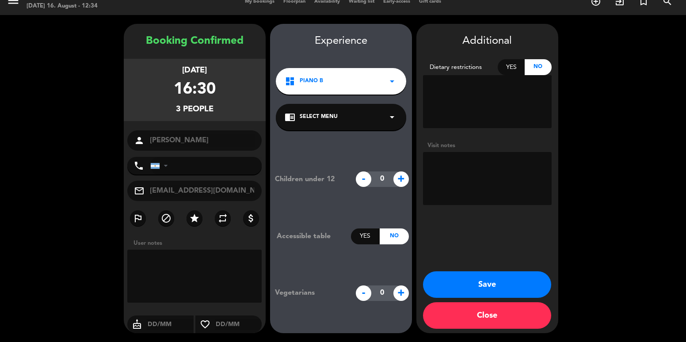
click at [512, 286] on button "Save" at bounding box center [487, 284] width 128 height 27
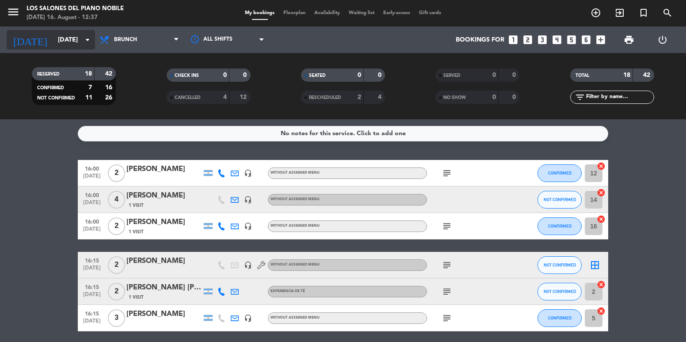
click at [65, 42] on input "[DATE]" at bounding box center [95, 40] width 84 height 16
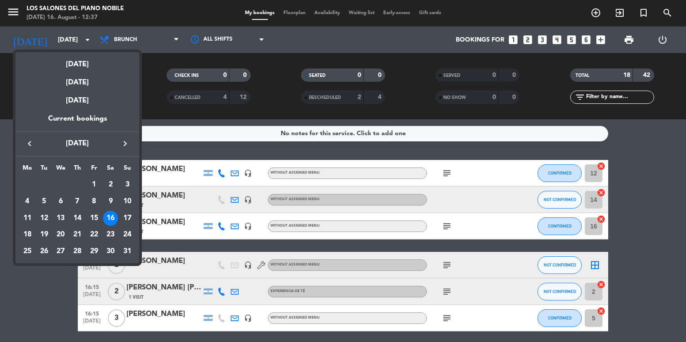
click at [8, 8] on div at bounding box center [343, 171] width 686 height 342
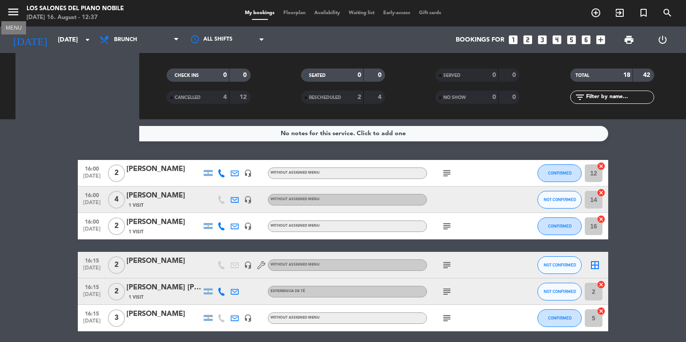
click at [8, 8] on icon "menu" at bounding box center [13, 11] width 13 height 13
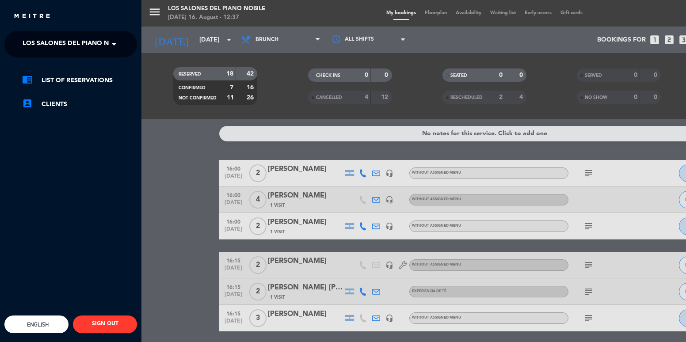
click at [80, 52] on span "Los Salones del Piano Nobile" at bounding box center [75, 44] width 105 height 19
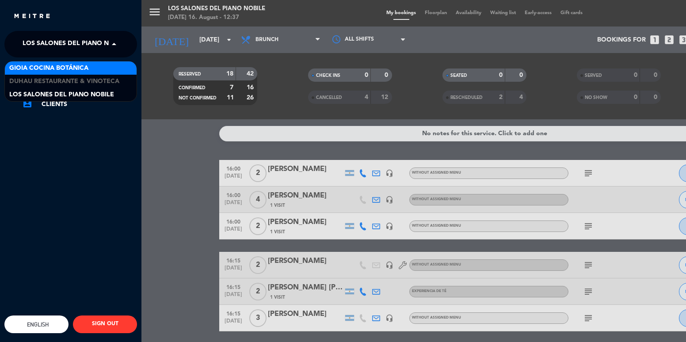
click at [103, 65] on div "Gioia Cocina Botánica" at bounding box center [71, 67] width 132 height 13
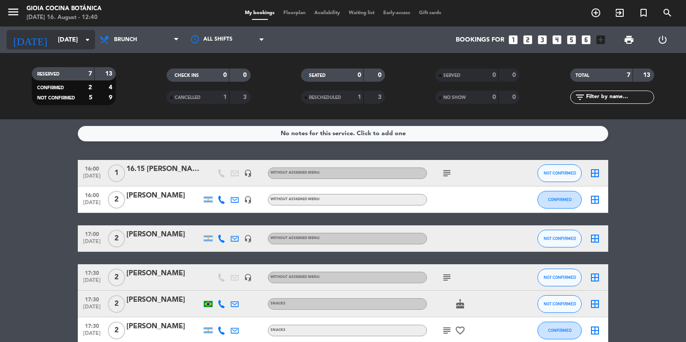
click at [79, 36] on input "[DATE]" at bounding box center [95, 40] width 84 height 16
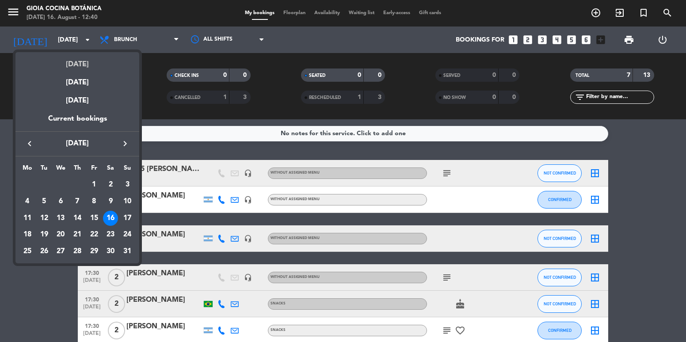
click at [81, 64] on div "[DATE]" at bounding box center [77, 61] width 124 height 18
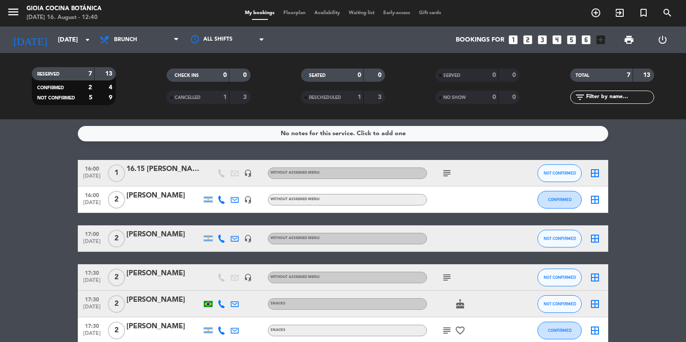
click at [22, 188] on bookings-row "16:00 [DATE] 1 16.15 [PERSON_NAME] headset_mic Without assigned menu subject NO…" at bounding box center [343, 271] width 686 height 223
click at [537, 40] on icon "looks_3" at bounding box center [542, 39] width 11 height 11
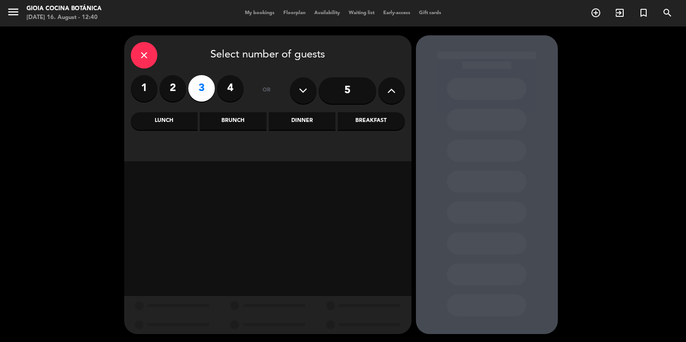
click at [170, 92] on label "2" at bounding box center [173, 88] width 27 height 27
click at [251, 121] on div "Brunch" at bounding box center [233, 121] width 67 height 18
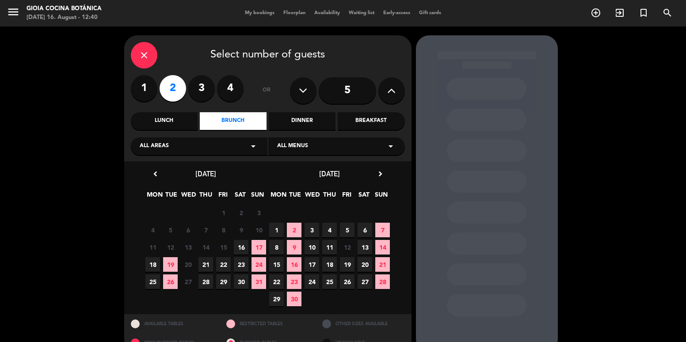
click at [239, 247] on span "16" at bounding box center [241, 247] width 15 height 15
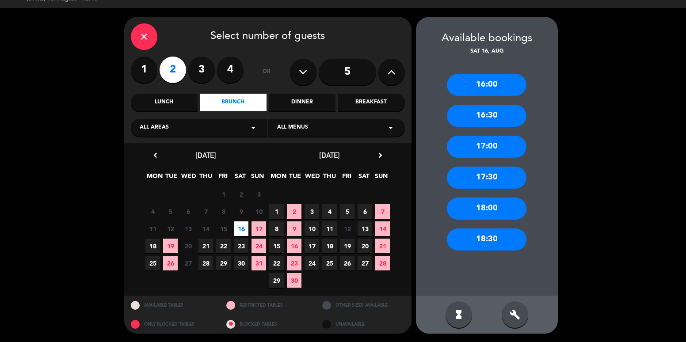
click at [502, 147] on div "17:00" at bounding box center [487, 147] width 80 height 22
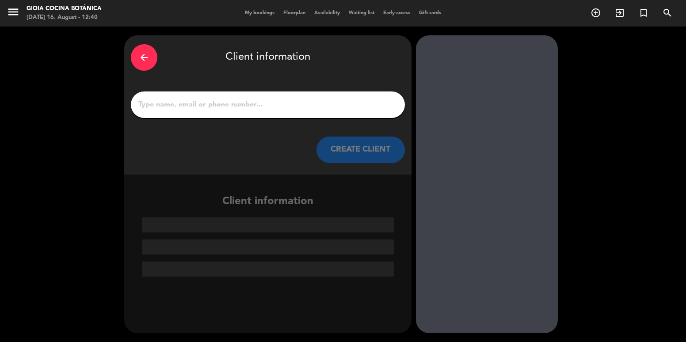
click at [331, 116] on div at bounding box center [268, 105] width 274 height 27
click at [314, 102] on input "1" at bounding box center [267, 105] width 261 height 12
paste input "[PERSON_NAME]"
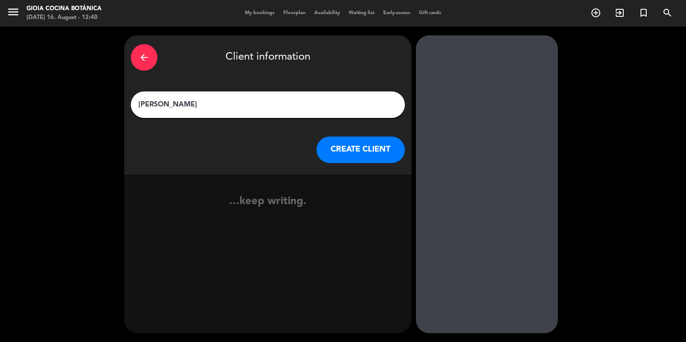
type input "[PERSON_NAME]"
click at [354, 144] on button "CREATE CLIENT" at bounding box center [361, 150] width 88 height 27
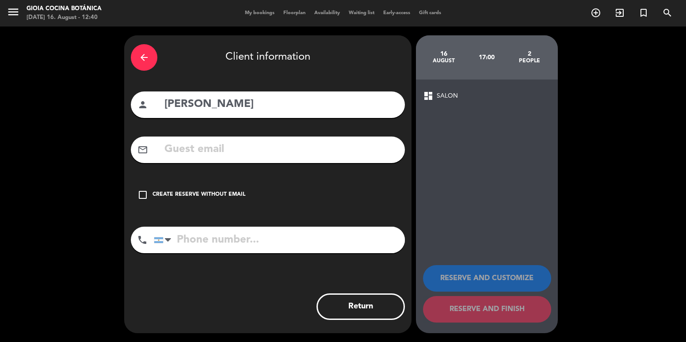
click at [188, 198] on div "Create reserve without email" at bounding box center [199, 195] width 93 height 9
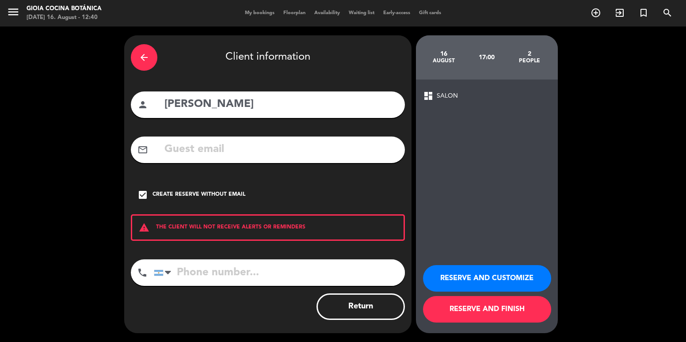
click at [469, 275] on button "RESERVE AND CUSTOMIZE" at bounding box center [487, 278] width 128 height 27
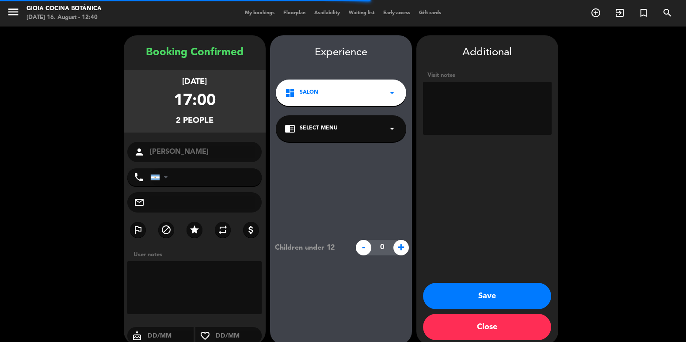
scroll to position [11, 0]
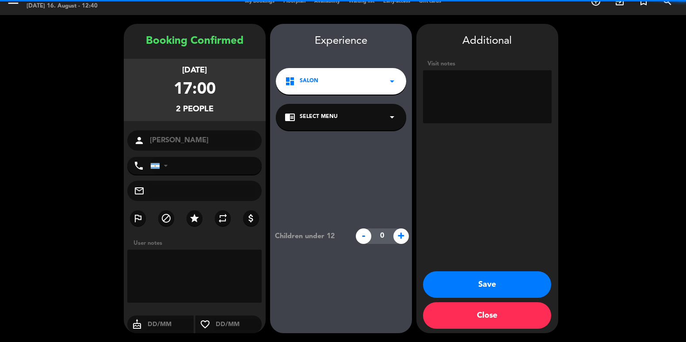
click at [464, 276] on button "Save" at bounding box center [487, 284] width 128 height 27
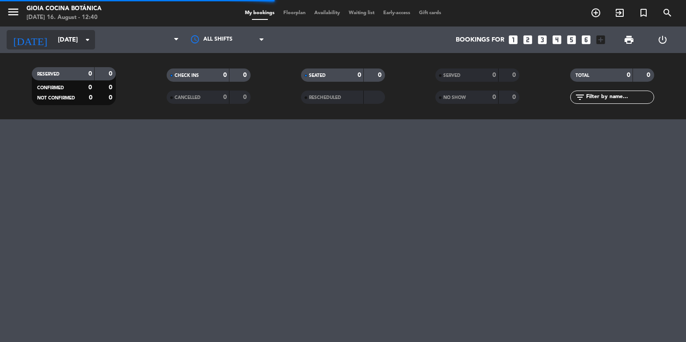
click at [24, 42] on icon "[DATE]" at bounding box center [30, 39] width 47 height 19
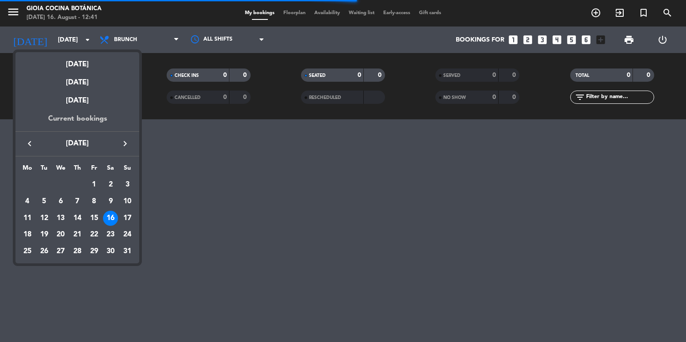
click at [126, 129] on div "Current bookings" at bounding box center [77, 122] width 124 height 18
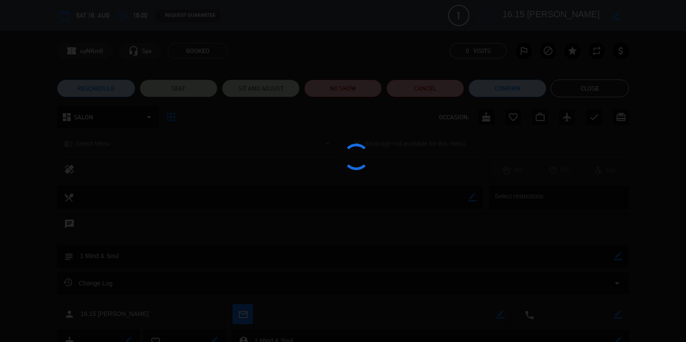
drag, startPoint x: 152, startPoint y: 110, endPoint x: 325, endPoint y: 98, distance: 173.7
click at [157, 110] on div at bounding box center [343, 171] width 686 height 342
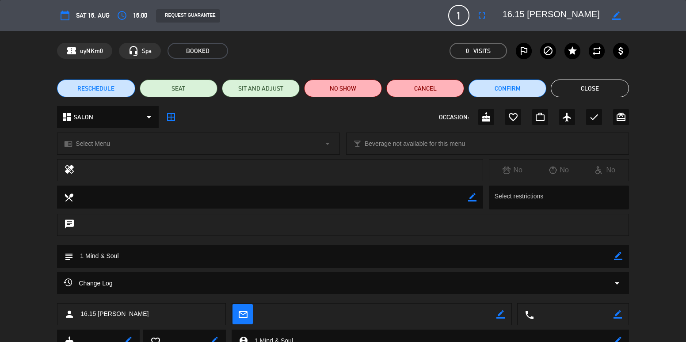
click at [608, 89] on button "Close" at bounding box center [590, 89] width 78 height 18
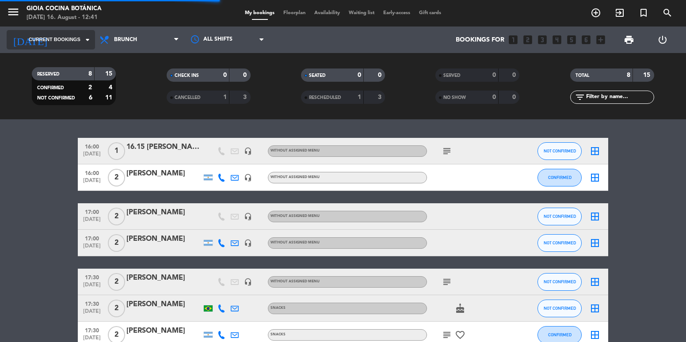
click at [53, 35] on input at bounding box center [95, 40] width 84 height 16
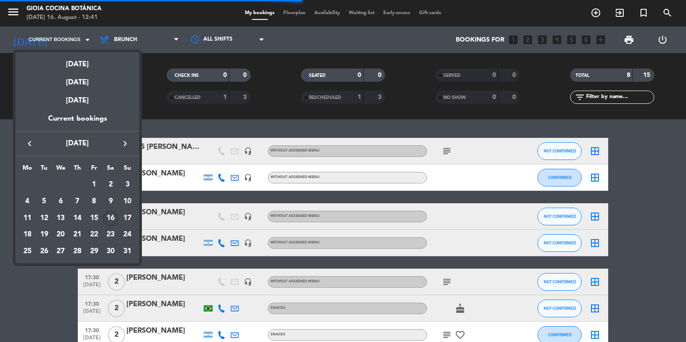
click at [120, 144] on icon "keyboard_arrow_right" at bounding box center [125, 143] width 11 height 11
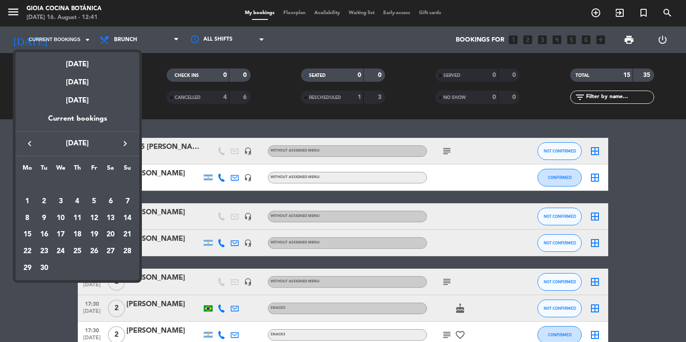
click at [112, 234] on div "20" at bounding box center [110, 234] width 15 height 15
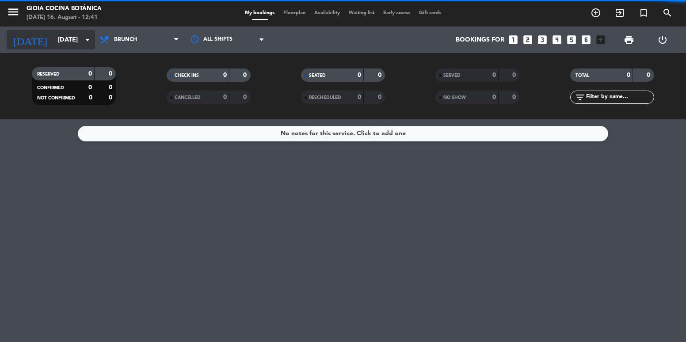
click at [60, 35] on input "[DATE]" at bounding box center [95, 40] width 84 height 16
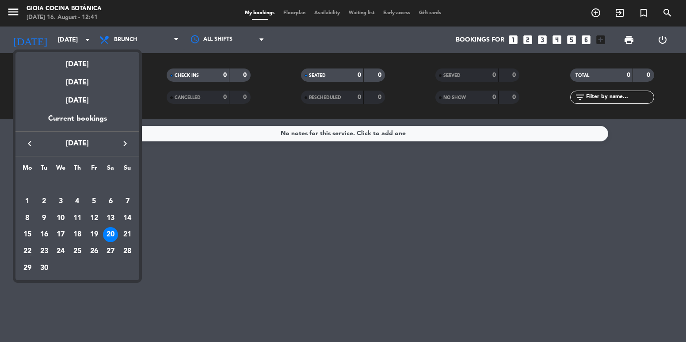
click at [10, 11] on div at bounding box center [343, 171] width 686 height 342
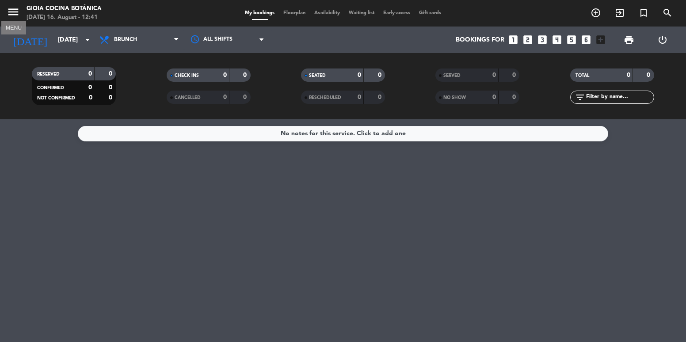
click at [16, 8] on icon "menu" at bounding box center [13, 11] width 13 height 13
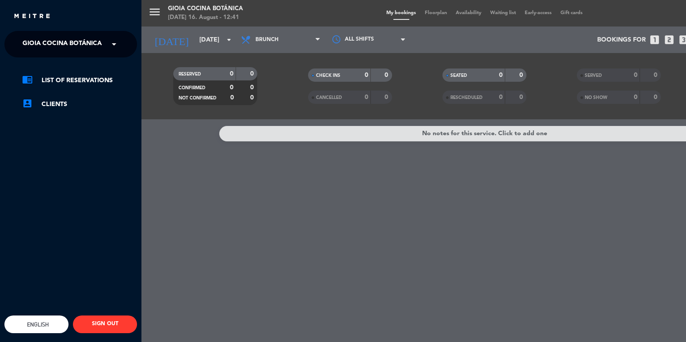
click at [62, 42] on span "Gioia Cocina Botánica" at bounding box center [62, 44] width 79 height 19
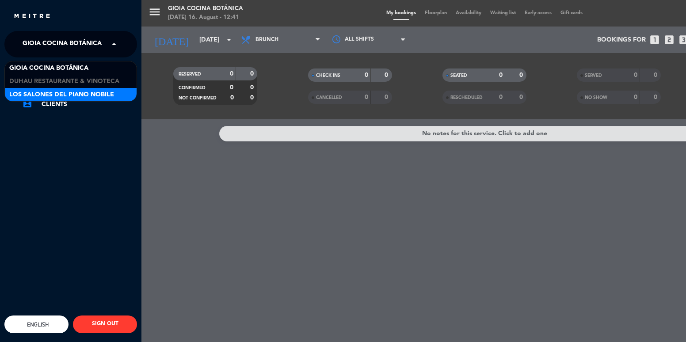
click at [92, 92] on span "Los Salones del Piano Nobile" at bounding box center [61, 95] width 105 height 10
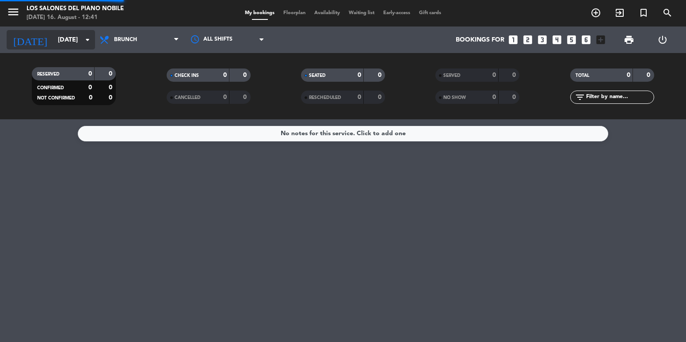
click at [69, 37] on input "[DATE]" at bounding box center [95, 40] width 84 height 16
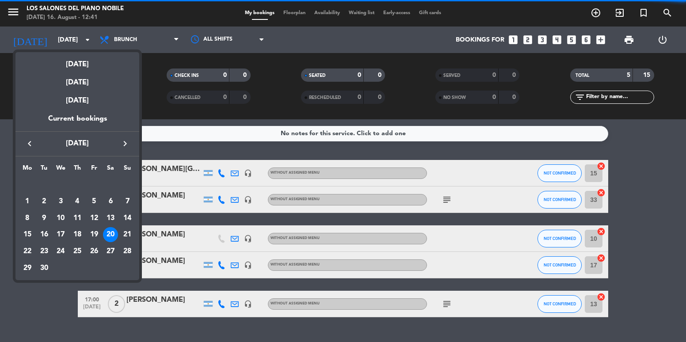
drag, startPoint x: 113, startPoint y: 215, endPoint x: 48, endPoint y: 120, distance: 115.5
click at [113, 215] on div "13" at bounding box center [110, 218] width 15 height 15
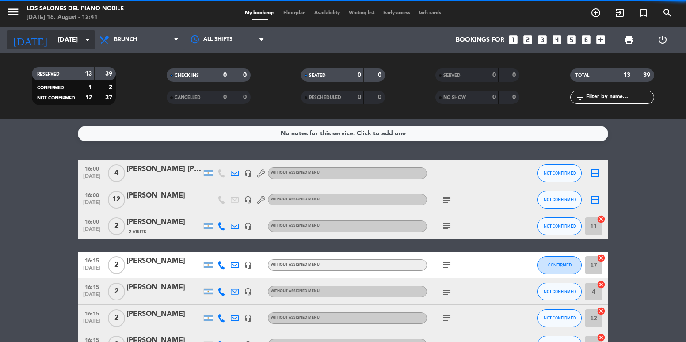
click at [63, 34] on input "[DATE]" at bounding box center [95, 40] width 84 height 16
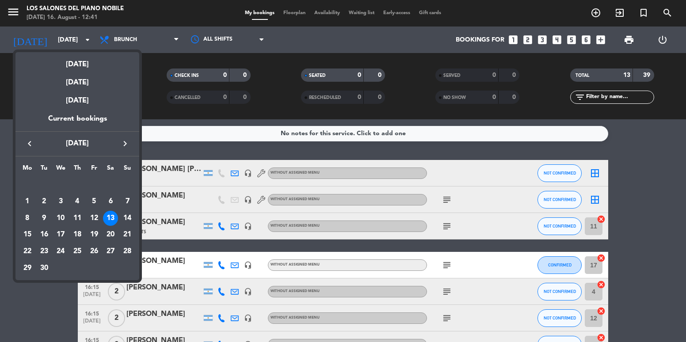
drag, startPoint x: 116, startPoint y: 238, endPoint x: 86, endPoint y: 136, distance: 106.0
click at [116, 237] on div "20" at bounding box center [110, 234] width 15 height 15
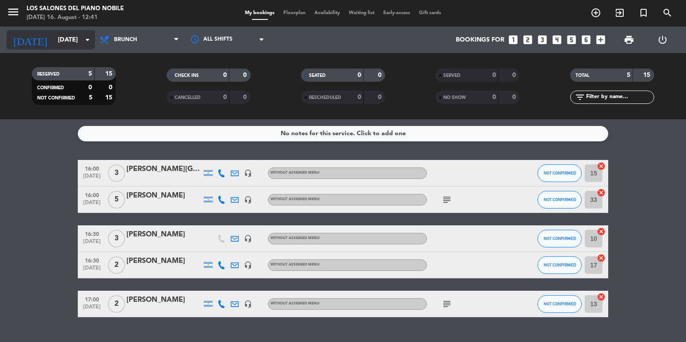
click at [64, 44] on input "[DATE]" at bounding box center [95, 40] width 84 height 16
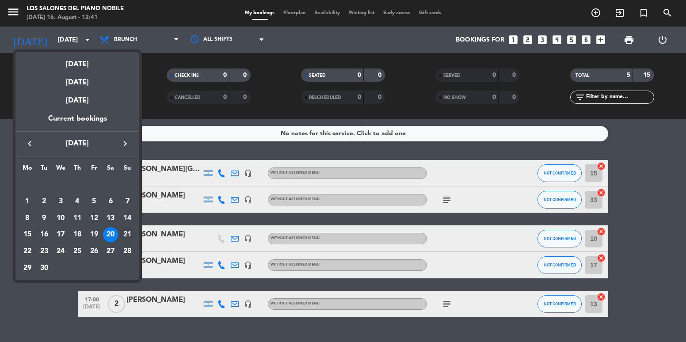
click at [132, 233] on div "21" at bounding box center [127, 234] width 15 height 15
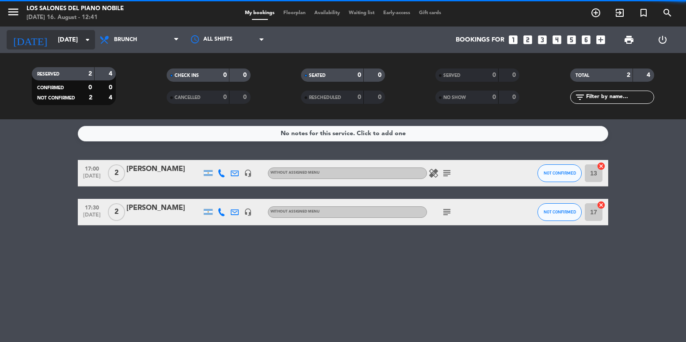
click at [53, 38] on input "[DATE]" at bounding box center [95, 40] width 84 height 16
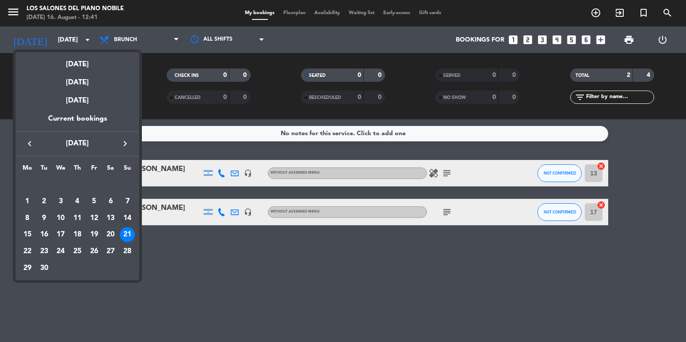
click at [124, 217] on div "14" at bounding box center [127, 218] width 15 height 15
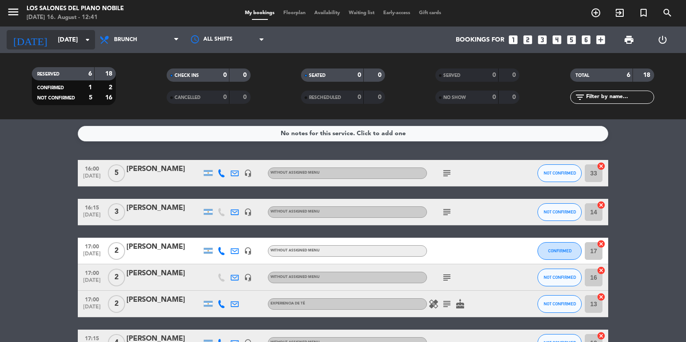
click at [75, 40] on input "[DATE]" at bounding box center [95, 40] width 84 height 16
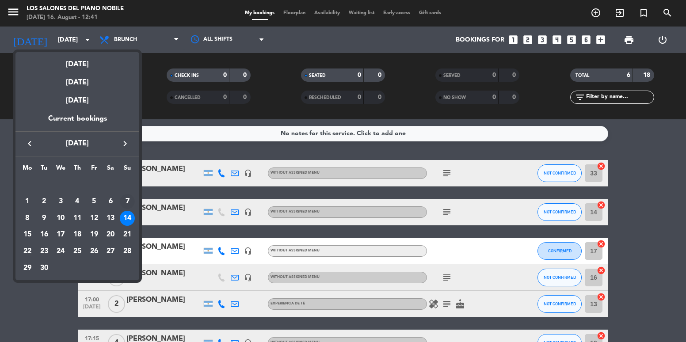
click at [125, 199] on div "7" at bounding box center [127, 201] width 15 height 15
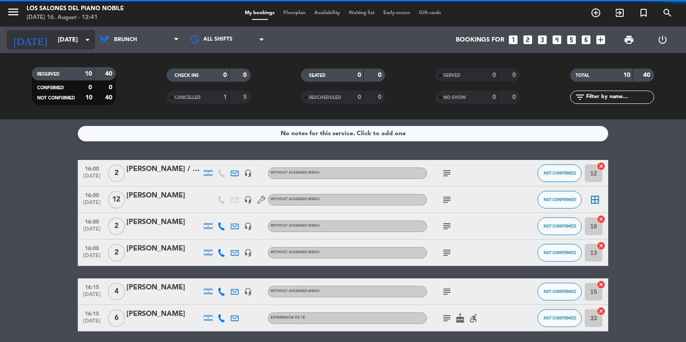
click at [73, 44] on input "[DATE]" at bounding box center [95, 40] width 84 height 16
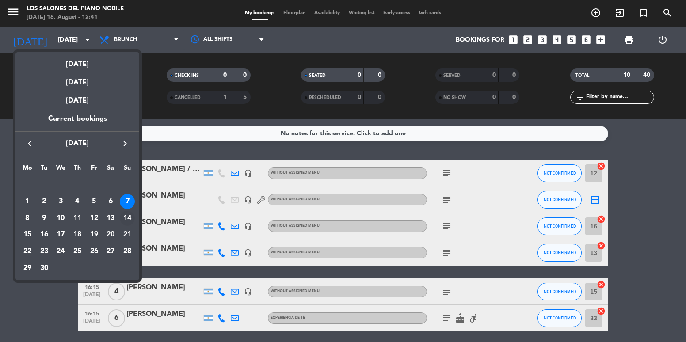
click at [126, 221] on div "14" at bounding box center [127, 218] width 15 height 15
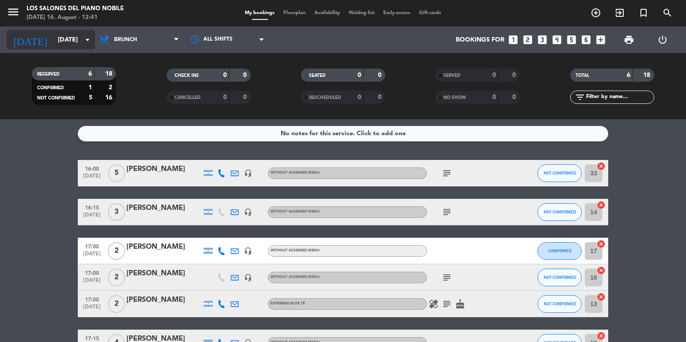
click at [53, 44] on input "[DATE]" at bounding box center [95, 40] width 84 height 16
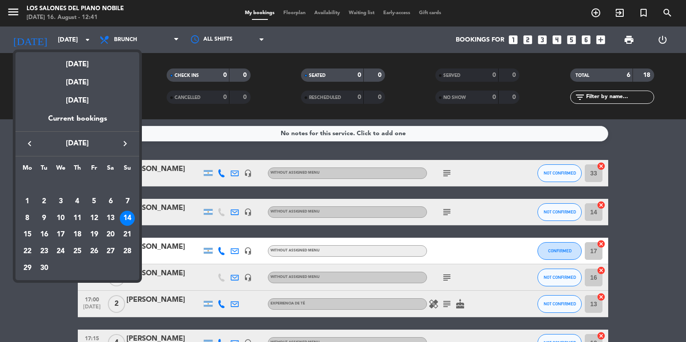
click at [29, 143] on icon "keyboard_arrow_left" at bounding box center [29, 143] width 11 height 11
click at [123, 141] on icon "keyboard_arrow_right" at bounding box center [125, 143] width 11 height 11
click at [10, 6] on div at bounding box center [343, 171] width 686 height 342
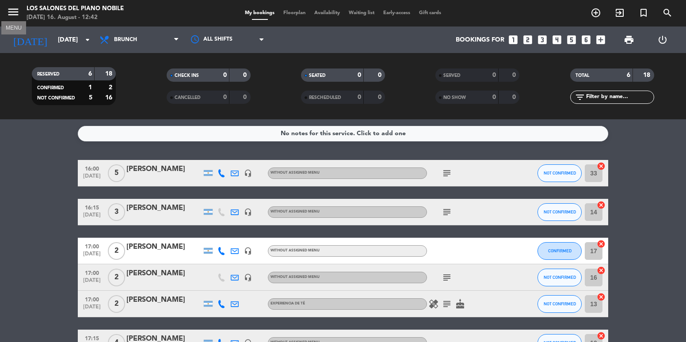
click at [19, 14] on icon "menu" at bounding box center [13, 11] width 13 height 13
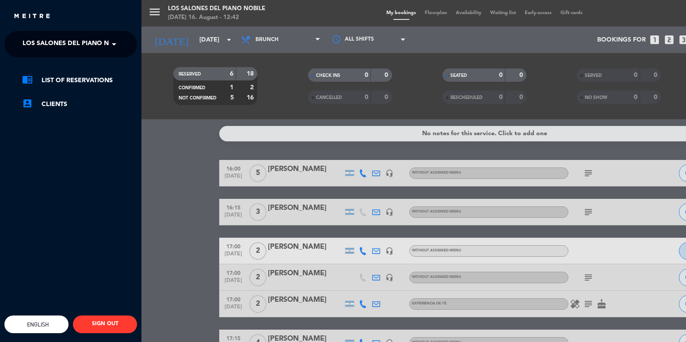
click at [81, 42] on span "Los Salones del Piano Nobile" at bounding box center [75, 44] width 105 height 19
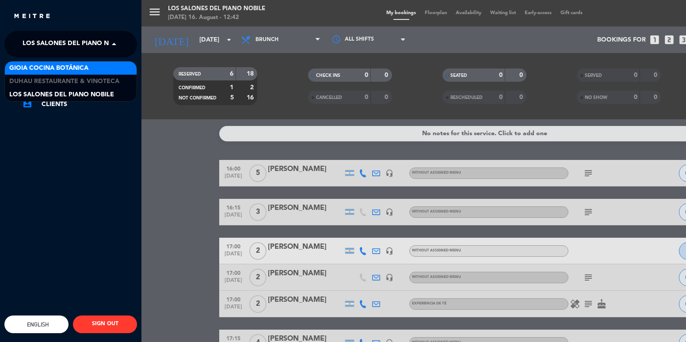
click at [85, 64] on span "Gioia Cocina Botánica" at bounding box center [48, 68] width 79 height 10
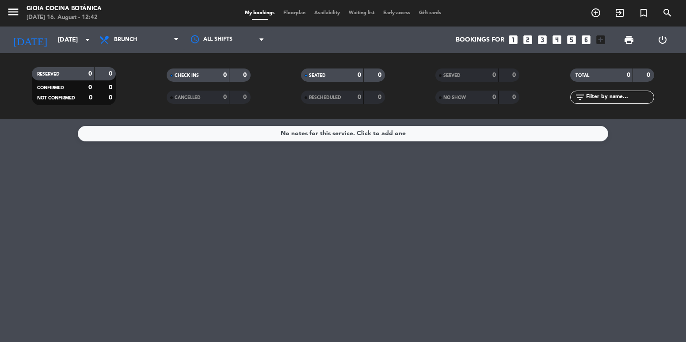
drag, startPoint x: 122, startPoint y: 11, endPoint x: 26, endPoint y: 6, distance: 96.0
click at [26, 6] on div "menu [PERSON_NAME] Cocina Botánica [DATE] 16. August - 12:42" at bounding box center [86, 13] width 172 height 21
copy div "MENU [PERSON_NAME] Cocina Botánica"
click at [72, 27] on div "[DATE] [DATE] arrow_drop_down" at bounding box center [51, 40] width 88 height 27
click at [66, 42] on input "[DATE]" at bounding box center [95, 40] width 84 height 16
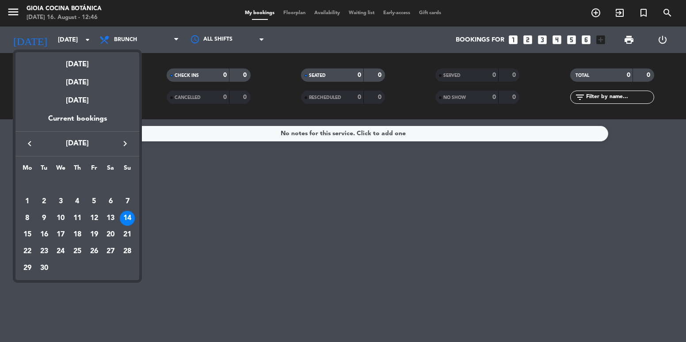
click at [76, 70] on div "[DATE]" at bounding box center [77, 61] width 124 height 18
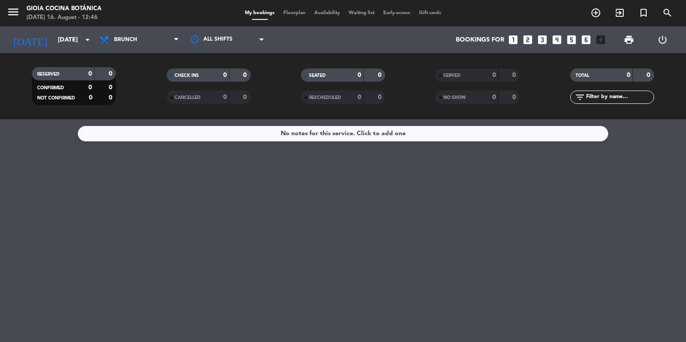
type input "[DATE]"
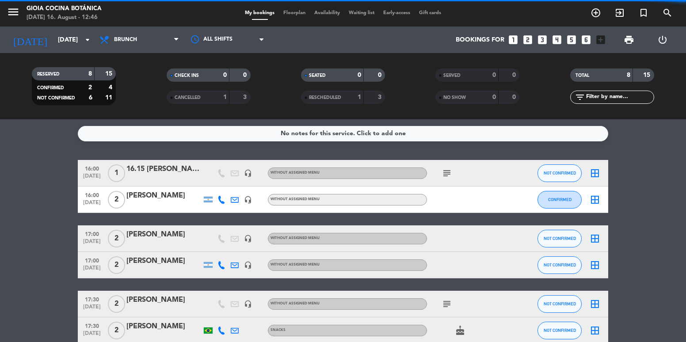
click at [10, 8] on icon "menu" at bounding box center [13, 11] width 13 height 13
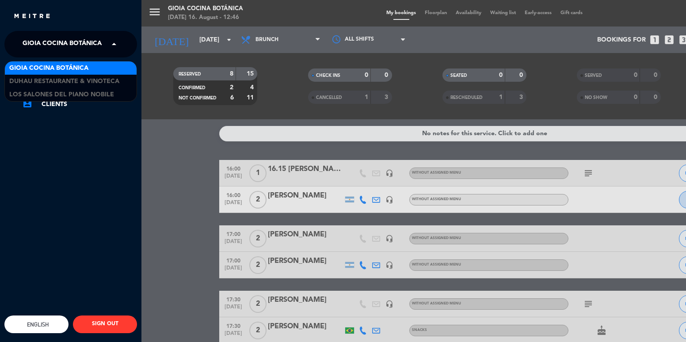
click at [88, 38] on span "Gioia Cocina Botánica" at bounding box center [62, 44] width 79 height 19
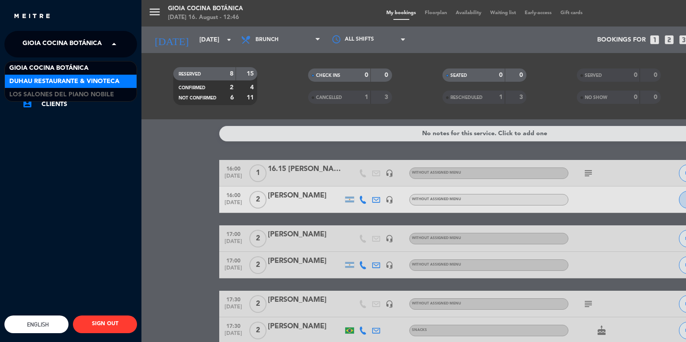
click at [88, 84] on span "Duhau Restaurante & Vinoteca" at bounding box center [64, 81] width 110 height 10
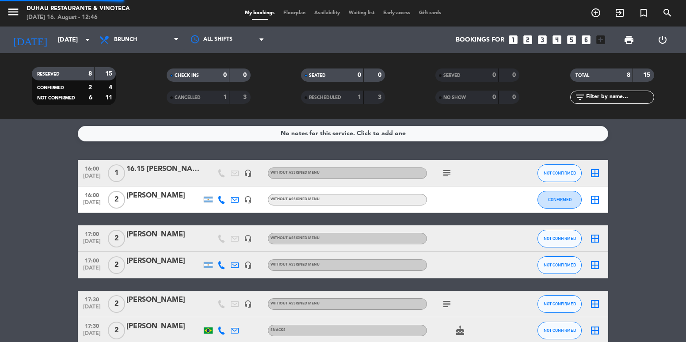
click at [120, 41] on span "Brunch" at bounding box center [125, 40] width 23 height 6
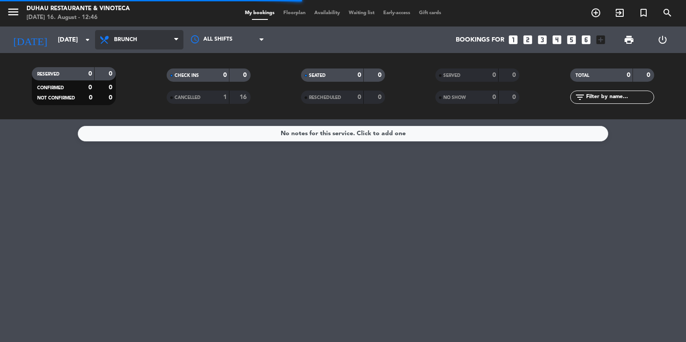
click at [145, 30] on span "Brunch" at bounding box center [139, 39] width 88 height 19
click at [137, 136] on ng-component "menu Duhau Restaurante & Vinoteca [DATE] 16. August - 12:46 My bookings Floorpl…" at bounding box center [343, 171] width 686 height 342
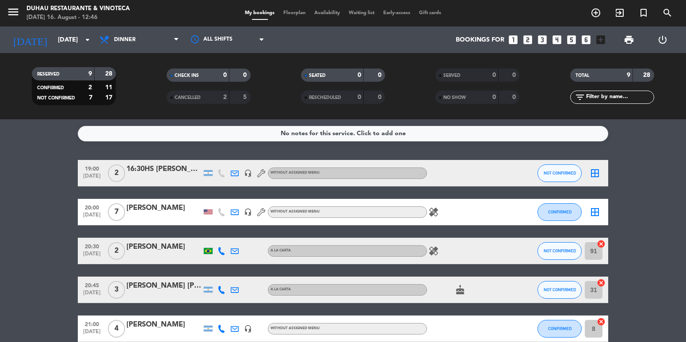
click at [525, 41] on icon "looks_two" at bounding box center [527, 39] width 11 height 11
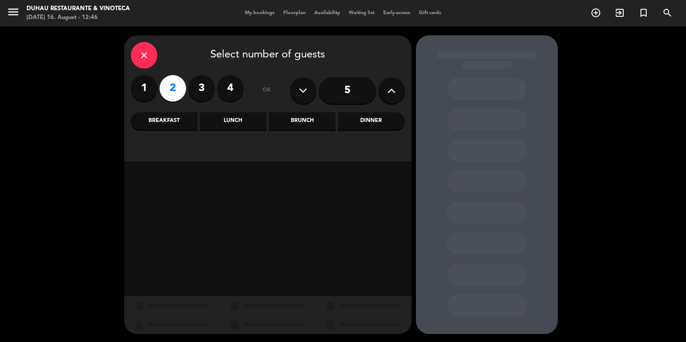
click at [304, 121] on div "Brunch" at bounding box center [302, 121] width 67 height 18
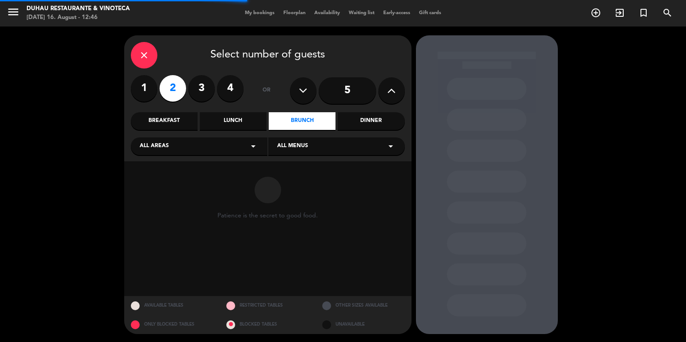
click at [368, 111] on div "close Select number of guests 1 2 3 4 or 5 Breakfast Lunch Brunch Dinner All ar…" at bounding box center [267, 98] width 287 height 126
click at [368, 124] on div "Dinner" at bounding box center [371, 121] width 67 height 18
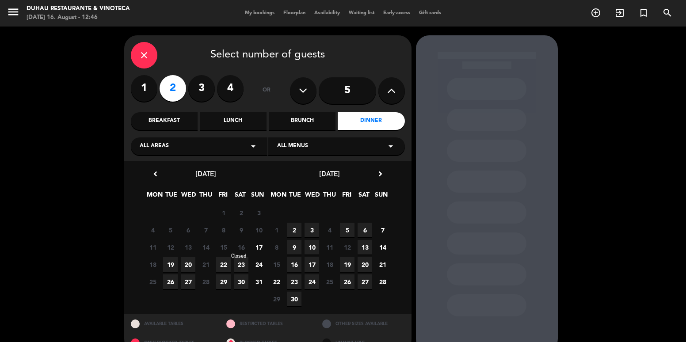
click at [245, 249] on span "16" at bounding box center [241, 247] width 15 height 15
click at [242, 248] on span "16" at bounding box center [241, 247] width 15 height 15
click at [226, 204] on div "28 29 30 31 1 2 3" at bounding box center [206, 212] width 124 height 17
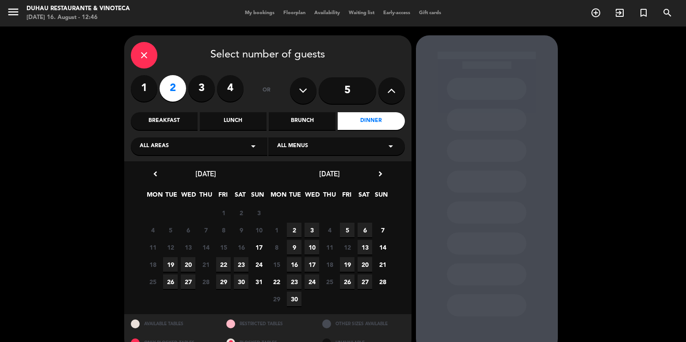
click at [146, 52] on icon "close" at bounding box center [144, 55] width 11 height 11
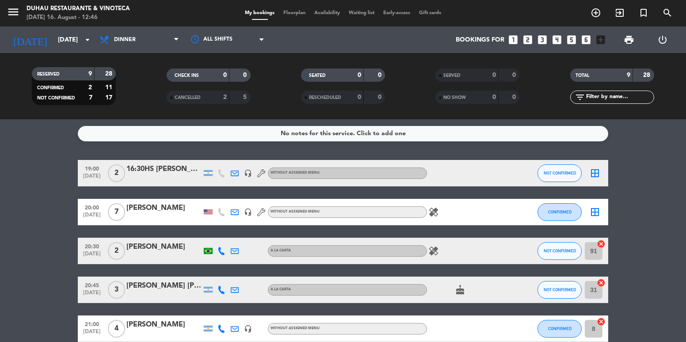
click at [525, 38] on icon "looks_two" at bounding box center [527, 39] width 11 height 11
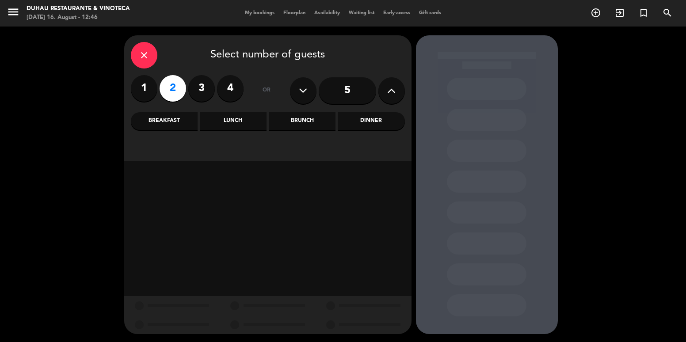
click at [349, 120] on div "Dinner" at bounding box center [371, 121] width 67 height 18
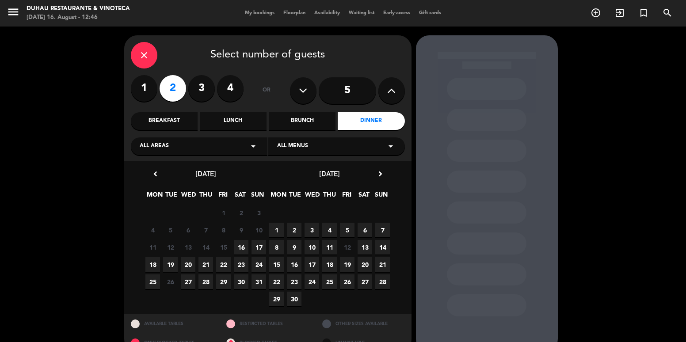
drag, startPoint x: 238, startPoint y: 246, endPoint x: 247, endPoint y: 242, distance: 9.5
click at [239, 245] on span "16" at bounding box center [241, 247] width 15 height 15
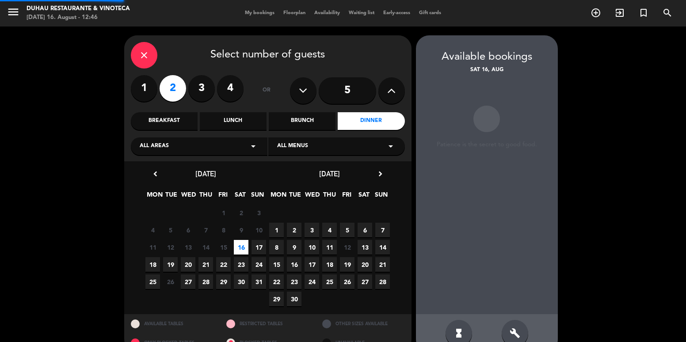
scroll to position [19, 0]
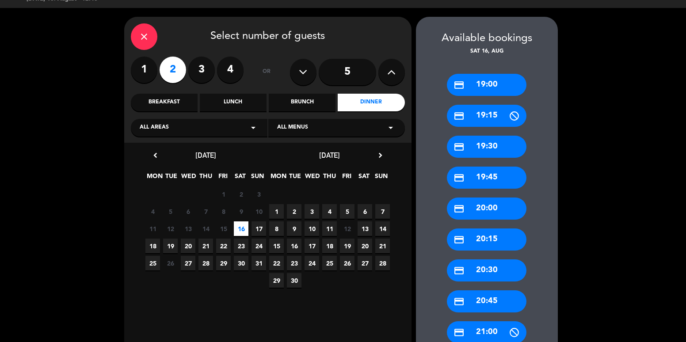
click at [488, 212] on div "credit_card 20:00" at bounding box center [487, 209] width 80 height 22
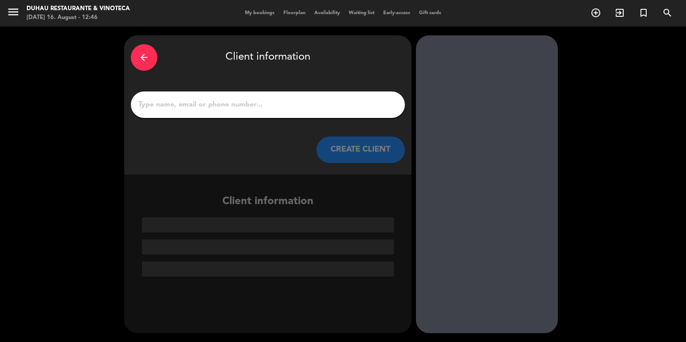
click at [272, 104] on input "1" at bounding box center [267, 105] width 261 height 12
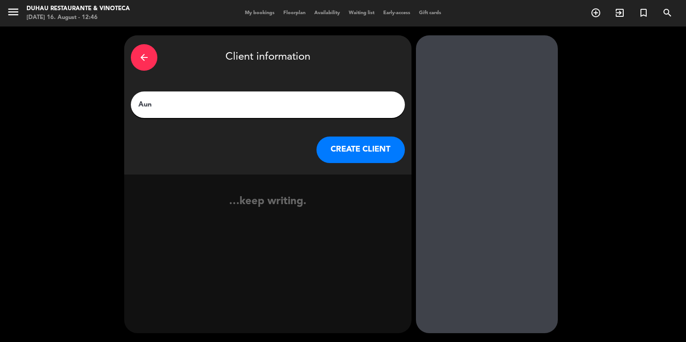
type input "Aun"
click at [361, 149] on button "CREATE CLIENT" at bounding box center [361, 150] width 88 height 27
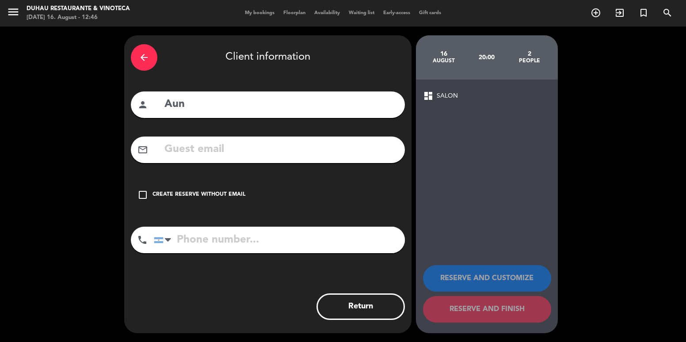
click at [196, 104] on input "Aun" at bounding box center [281, 104] width 235 height 18
type input "Aun GIH"
click at [233, 202] on div "check_box_outline_blank Create reserve without email" at bounding box center [268, 195] width 274 height 27
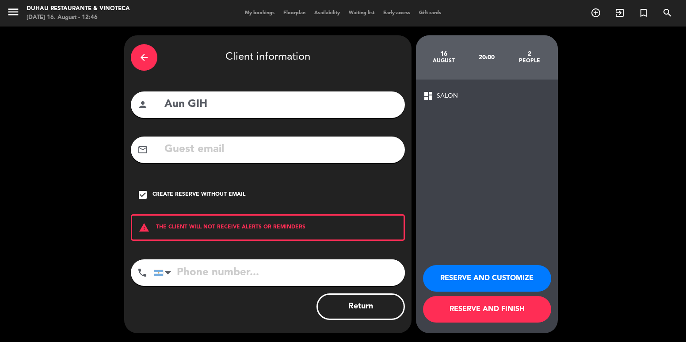
click at [511, 277] on button "RESERVE AND CUSTOMIZE" at bounding box center [487, 278] width 128 height 27
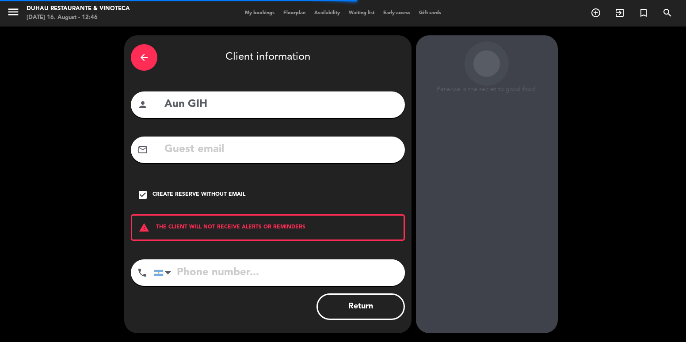
scroll to position [11, 0]
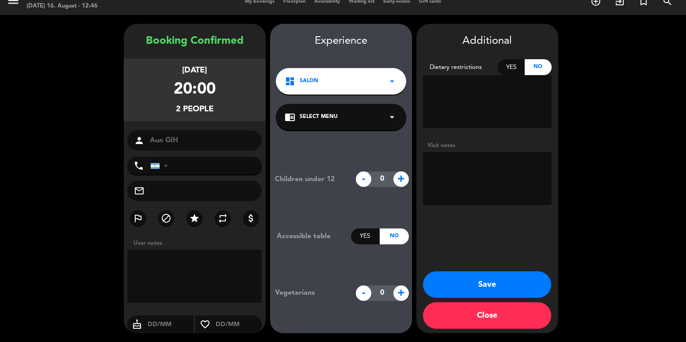
click at [519, 289] on button "Save" at bounding box center [487, 284] width 128 height 27
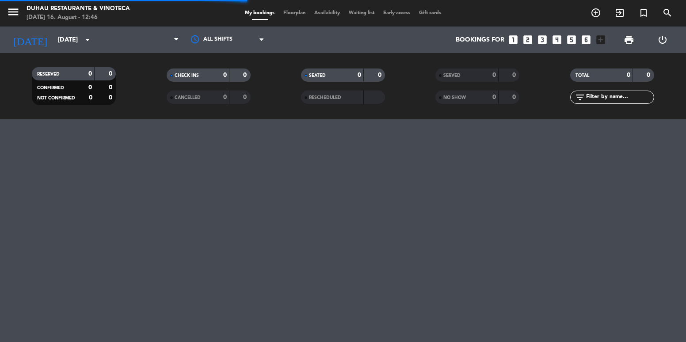
click at [500, 275] on div "menu Duhau Restaurante & Vinoteca [DATE] 16. August - 12:46 My bookings Floorpl…" at bounding box center [343, 171] width 686 height 342
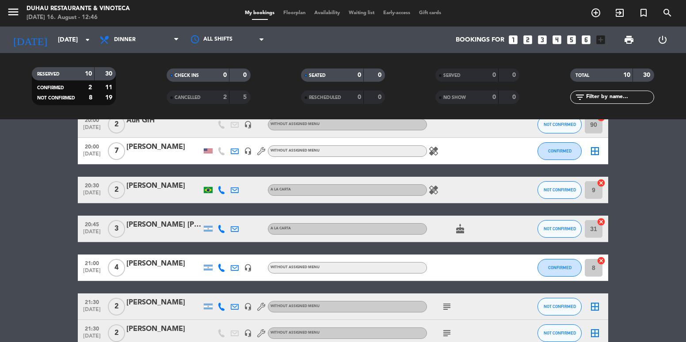
scroll to position [88, 0]
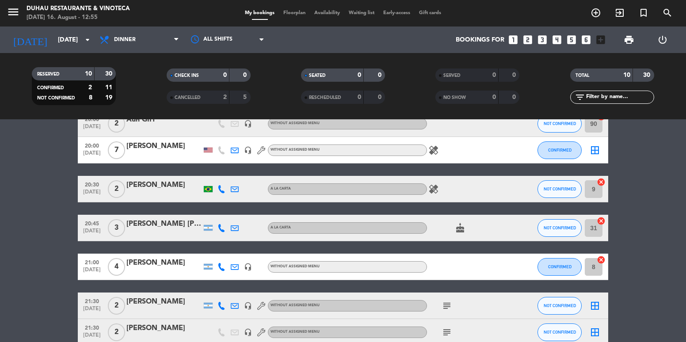
drag, startPoint x: 676, startPoint y: 139, endPoint x: 547, endPoint y: 65, distance: 149.1
click at [676, 139] on bookings-row "19:00 [DATE] 2 16:30HS [PERSON_NAME] [PERSON_NAME] headset_mic Without assigned…" at bounding box center [343, 248] width 686 height 352
